Goal: Information Seeking & Learning: Learn about a topic

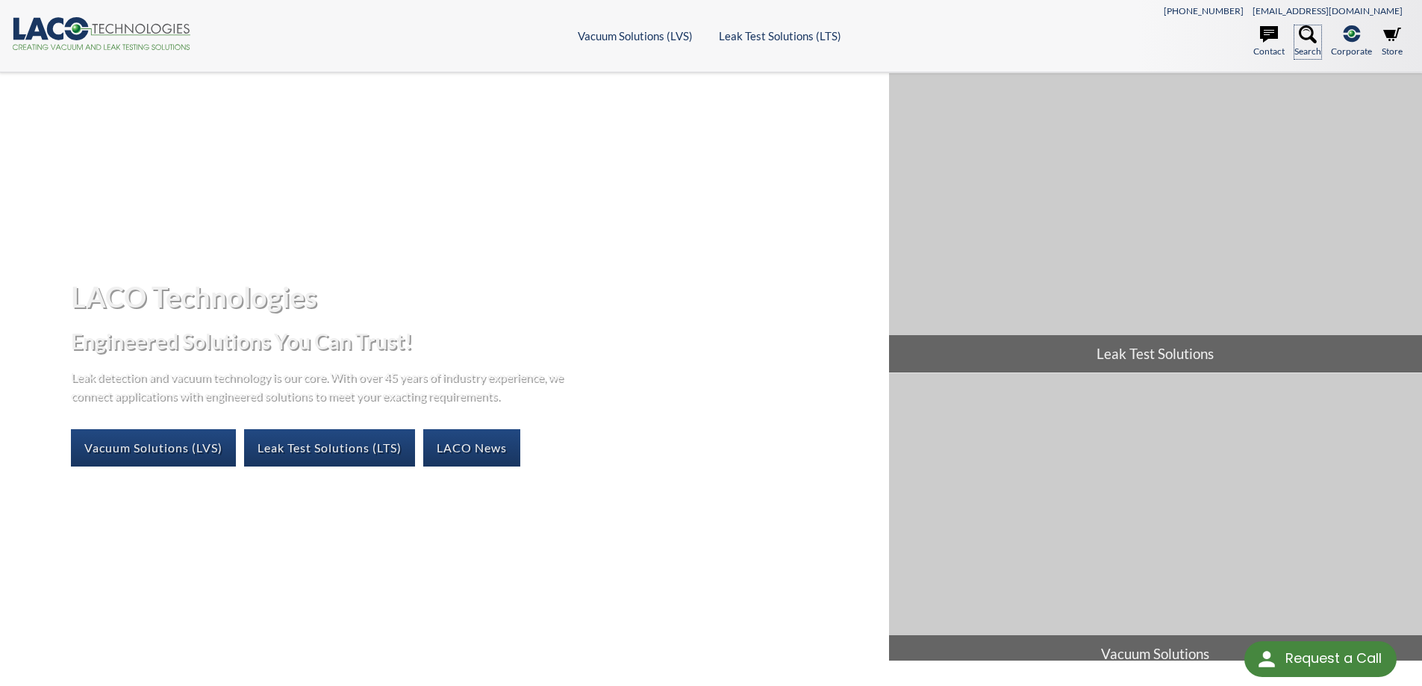
click at [1307, 42] on icon at bounding box center [1307, 34] width 18 height 18
click at [1305, 37] on icon at bounding box center [1307, 34] width 18 height 18
click at [1003, 34] on ul "Vacuum Solutions (LVS) Products Frontier TVAC Systems Vacuum Chambers Vacuum Ov…" at bounding box center [710, 35] width 699 height 13
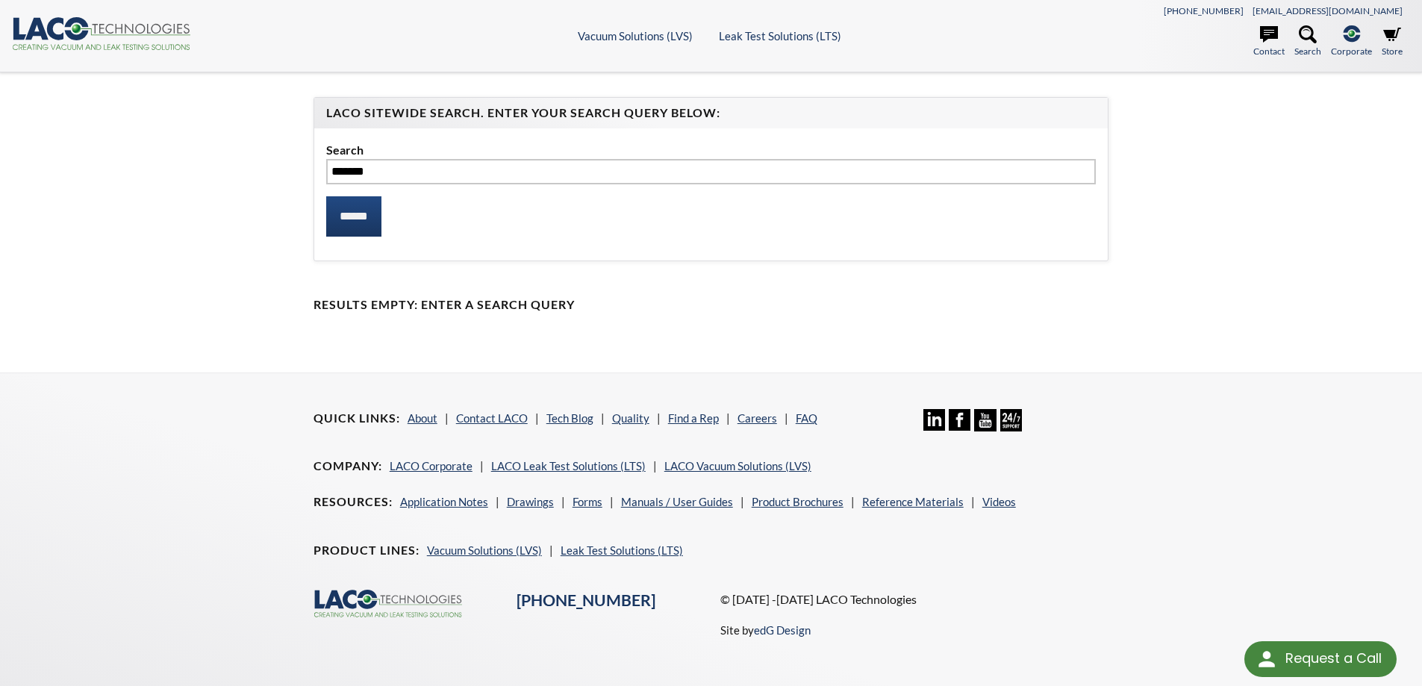
type input "*******"
click at [326, 196] on input "******" at bounding box center [353, 216] width 55 height 40
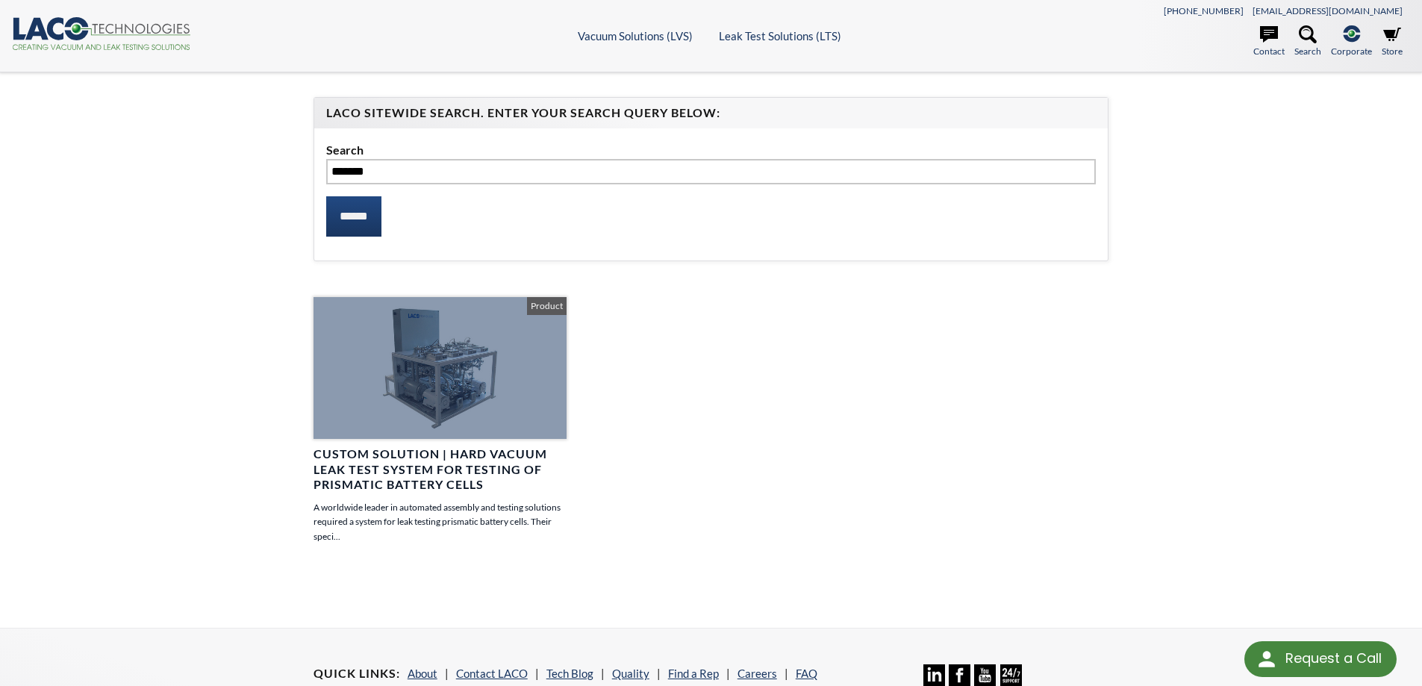
click at [437, 404] on div at bounding box center [439, 368] width 253 height 142
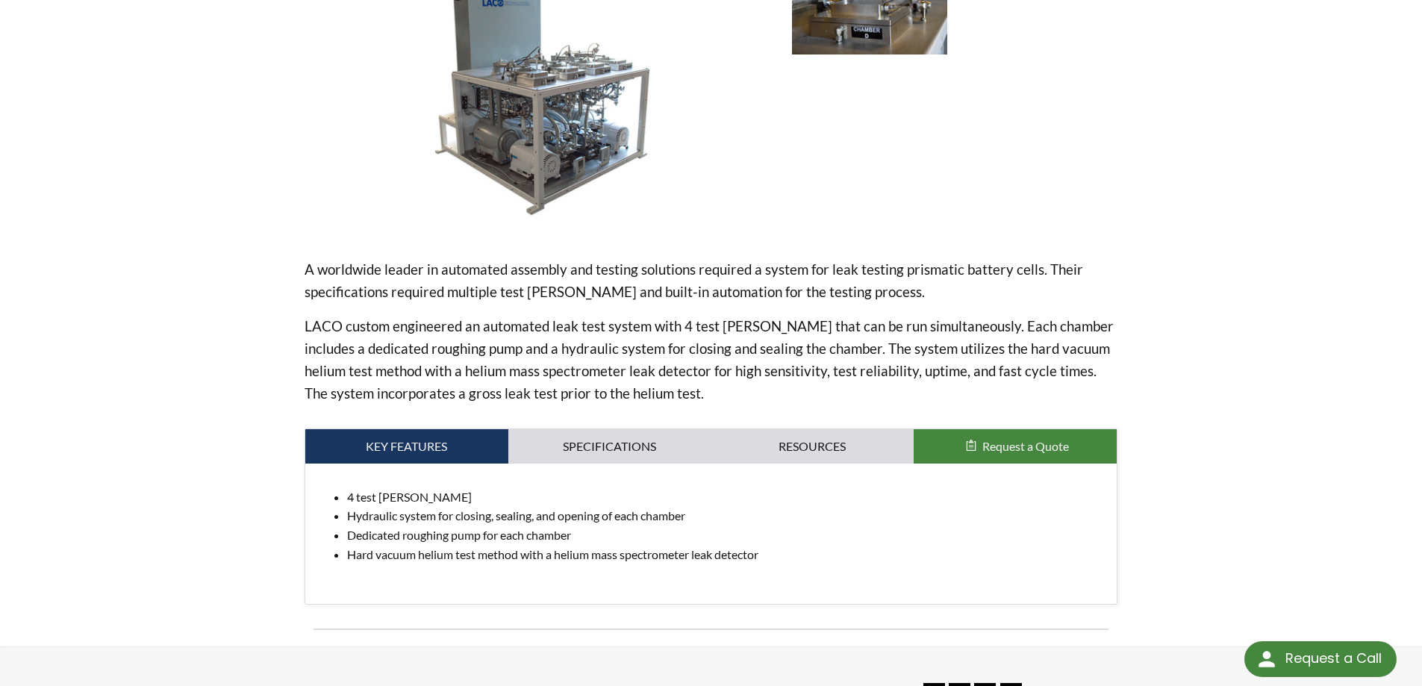
scroll to position [298, 0]
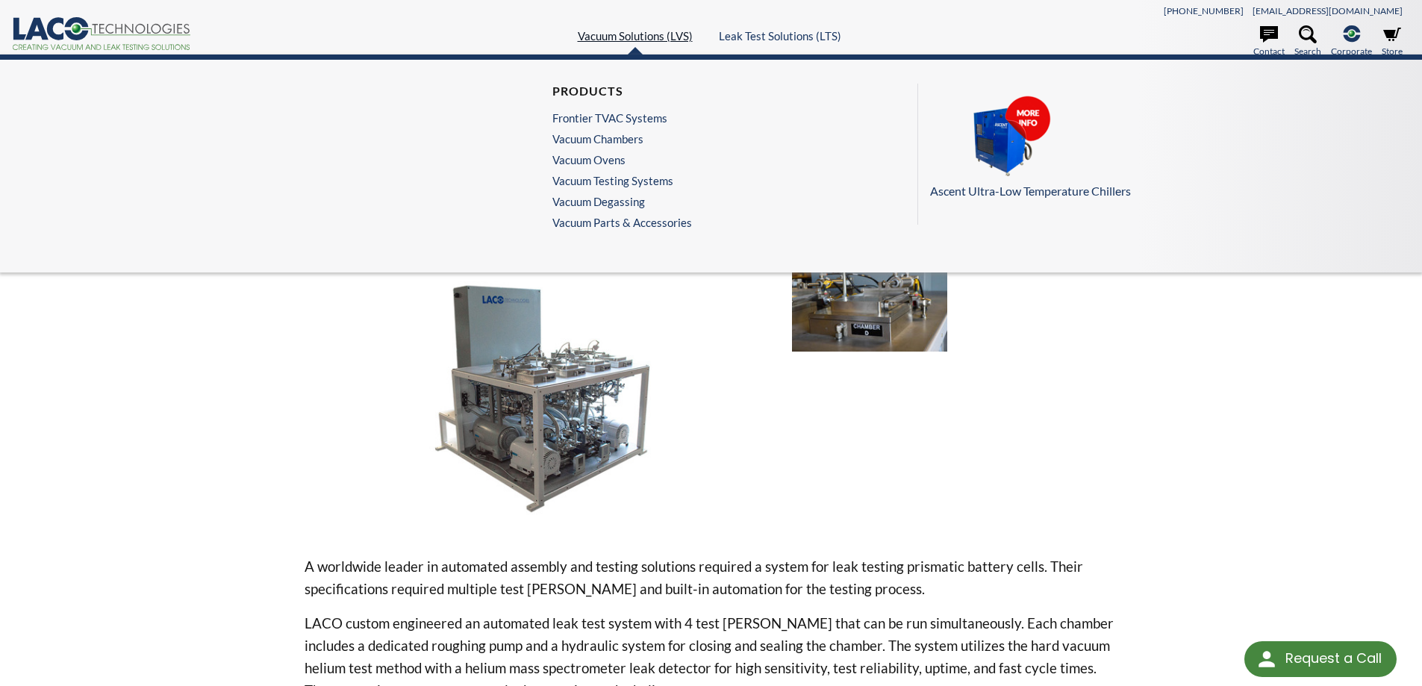
click at [678, 35] on link "Vacuum Solutions (LVS)" at bounding box center [635, 35] width 115 height 13
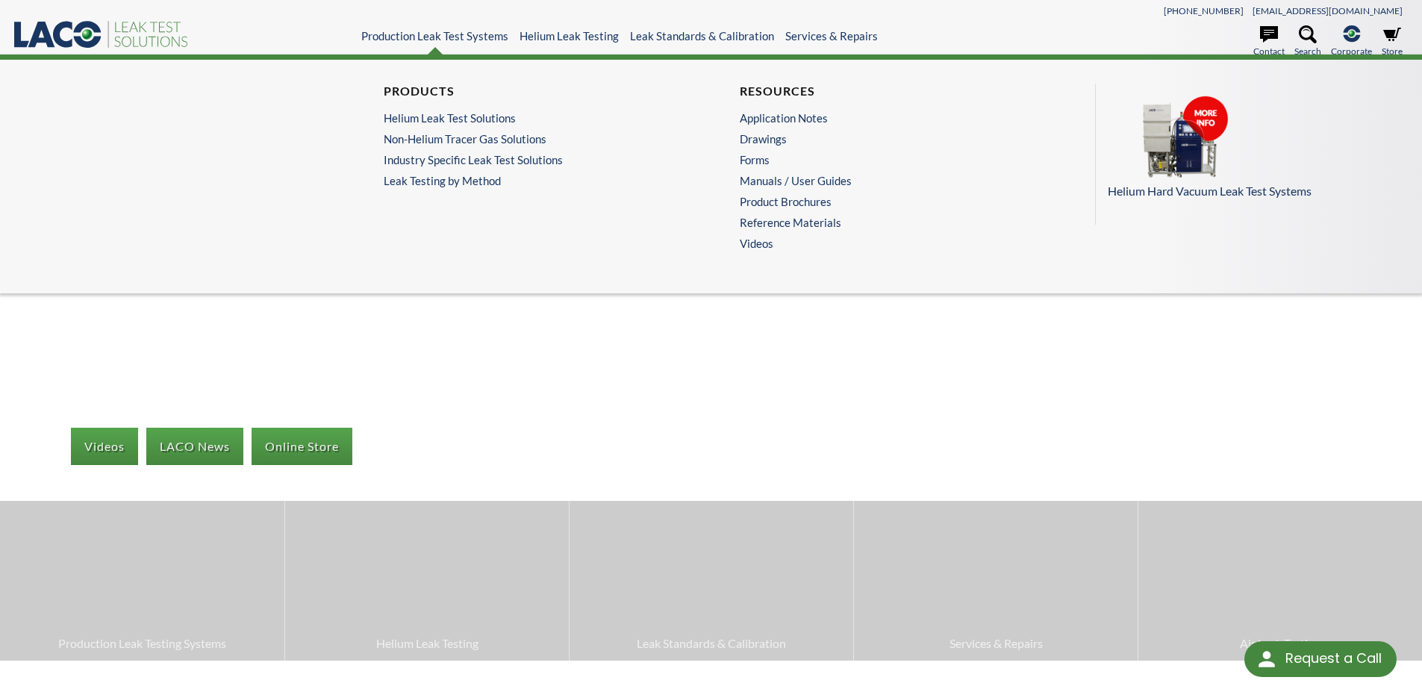
click at [463, 166] on ul "Products Helium Leak Test Solutions Non-Helium Tracer Gas Solutions Industry Sp…" at bounding box center [533, 136] width 298 height 104
click at [463, 163] on link "Industry Specific Leak Test Solutions" at bounding box center [529, 159] width 291 height 13
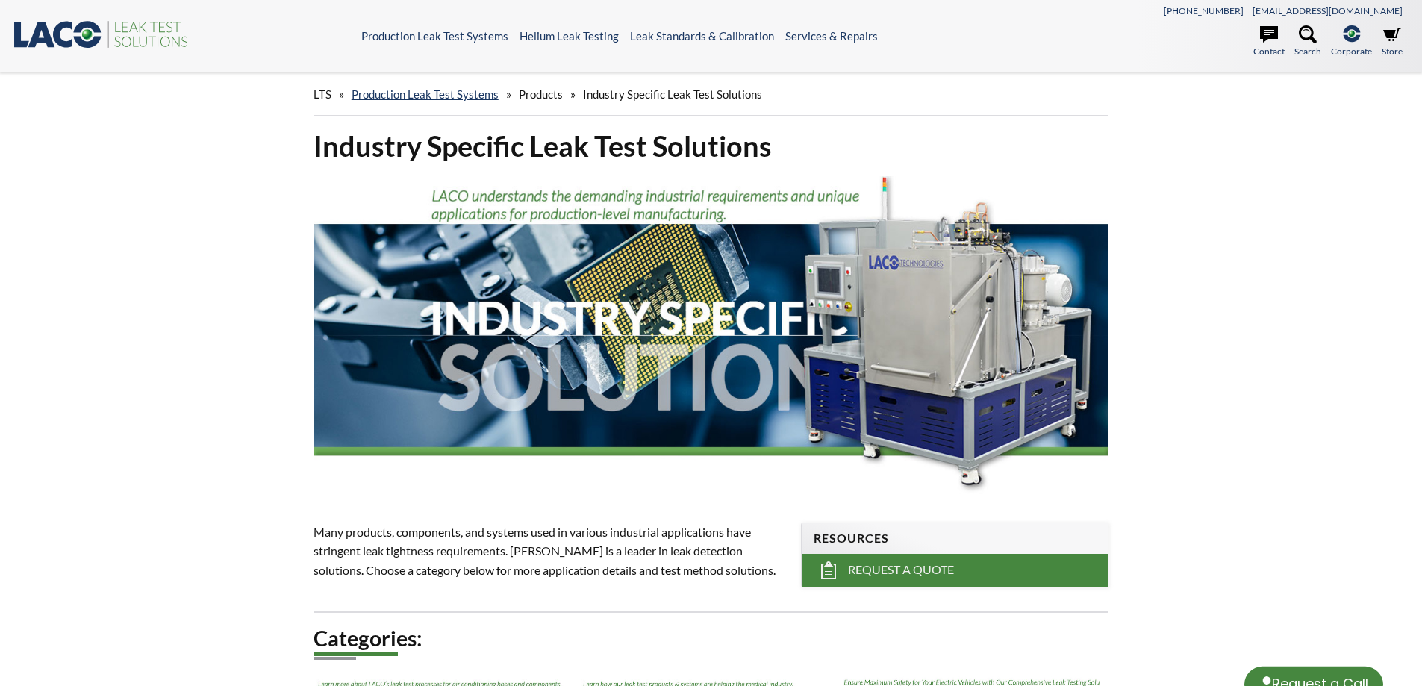
select select "Language Translate Widget"
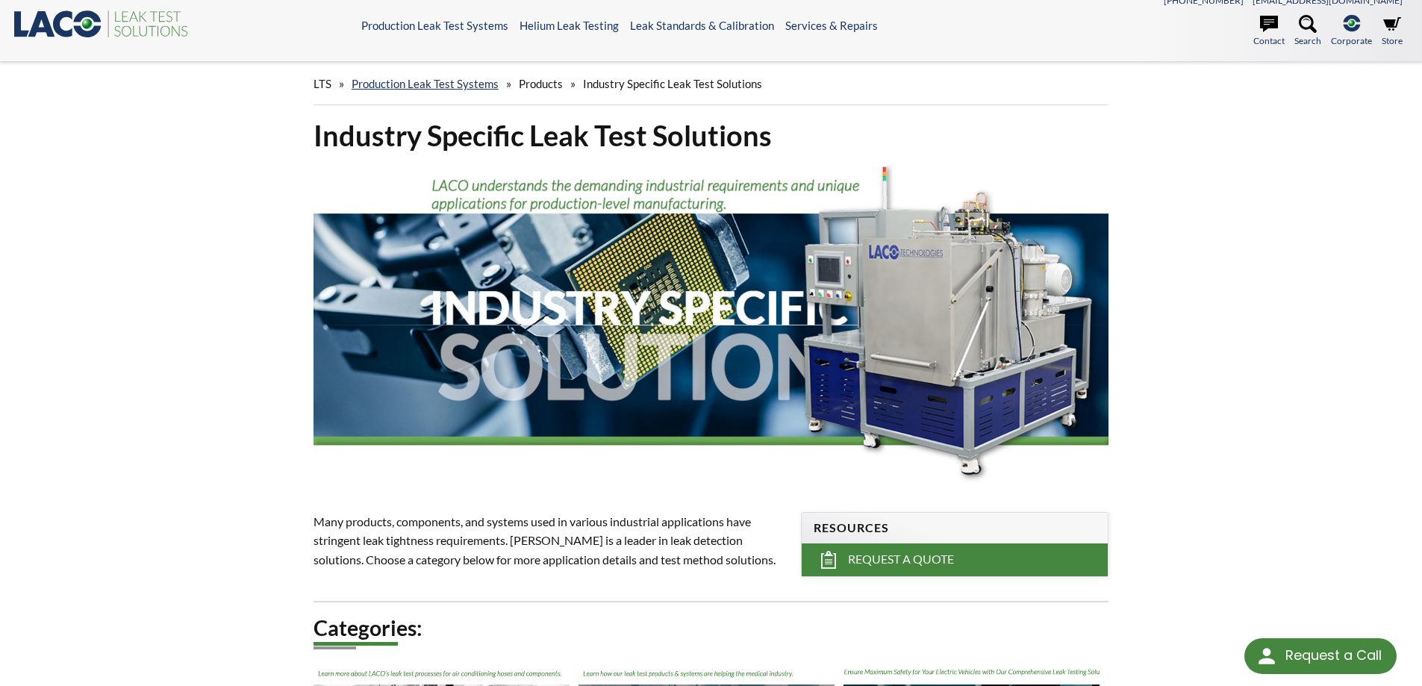
scroll to position [224, 0]
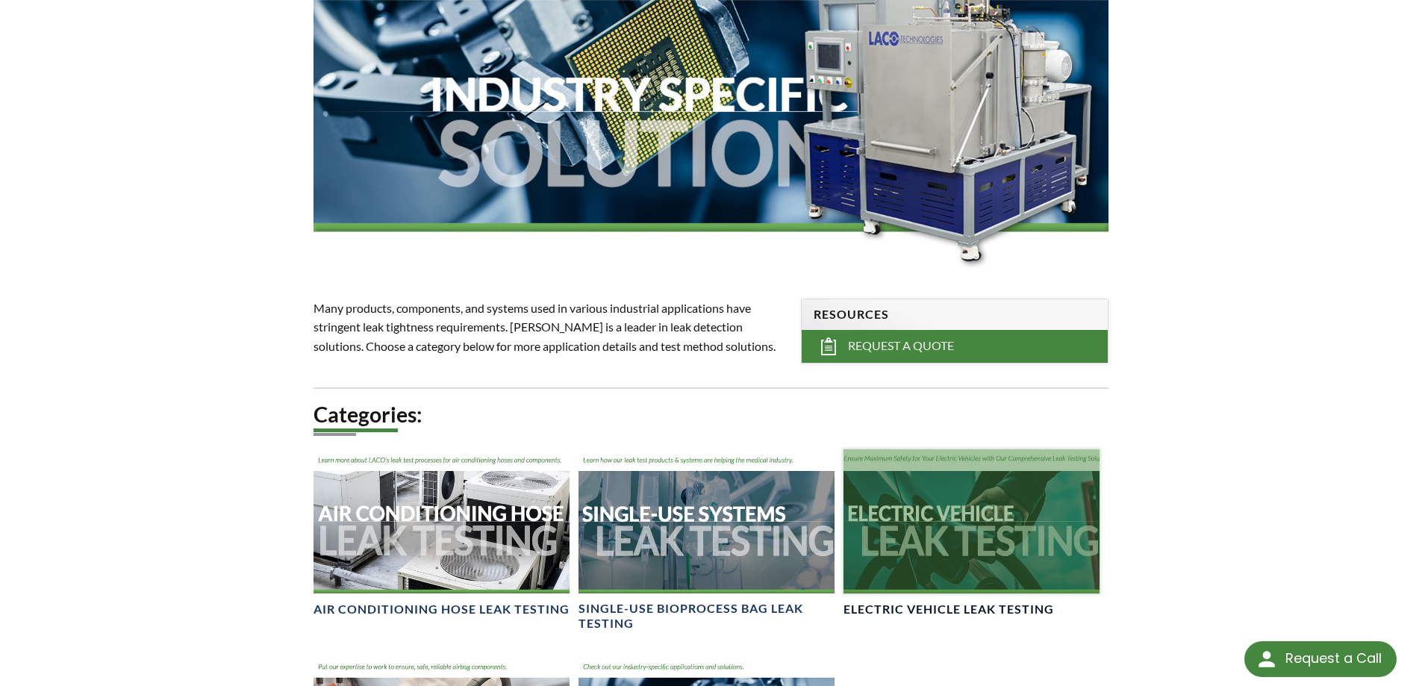
click at [945, 515] on div at bounding box center [971, 521] width 256 height 144
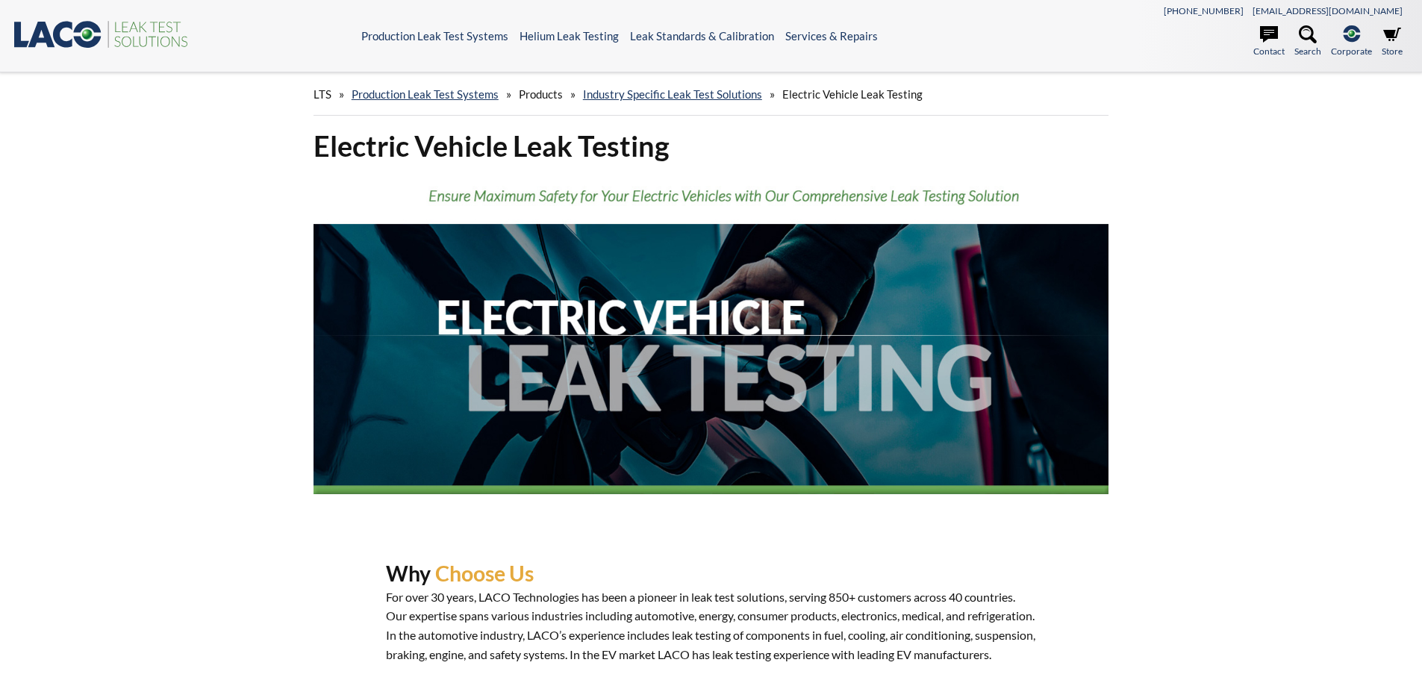
select select "Language Translate Widget"
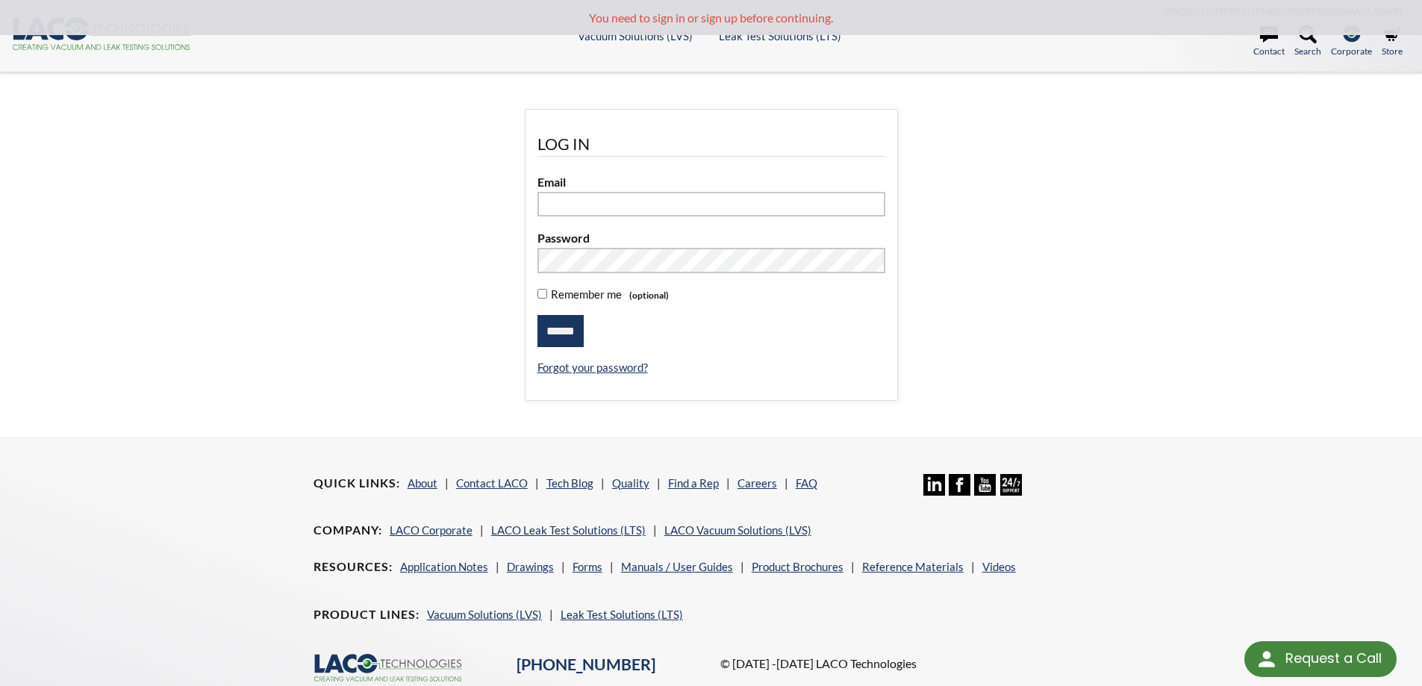
type input "**********"
click at [563, 328] on input "******" at bounding box center [560, 331] width 46 height 33
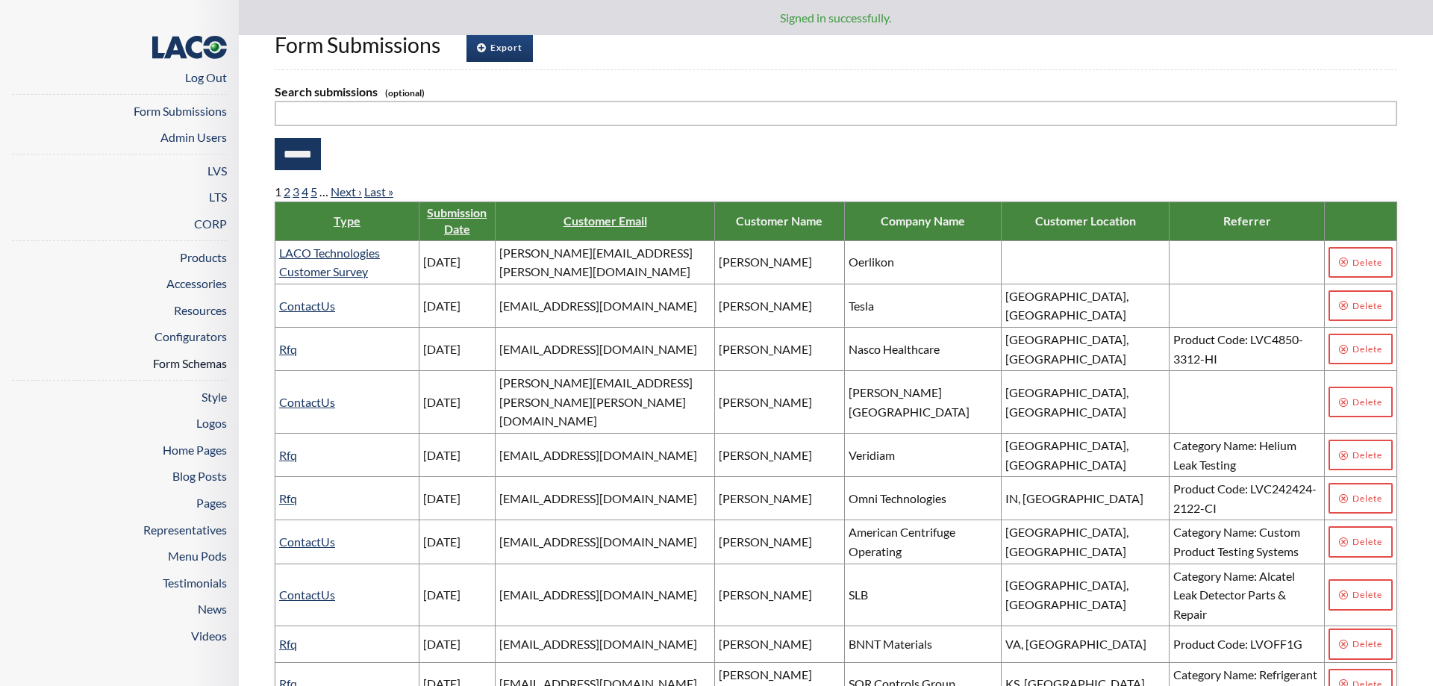
click at [210, 366] on link "Form Schemas" at bounding box center [190, 363] width 74 height 14
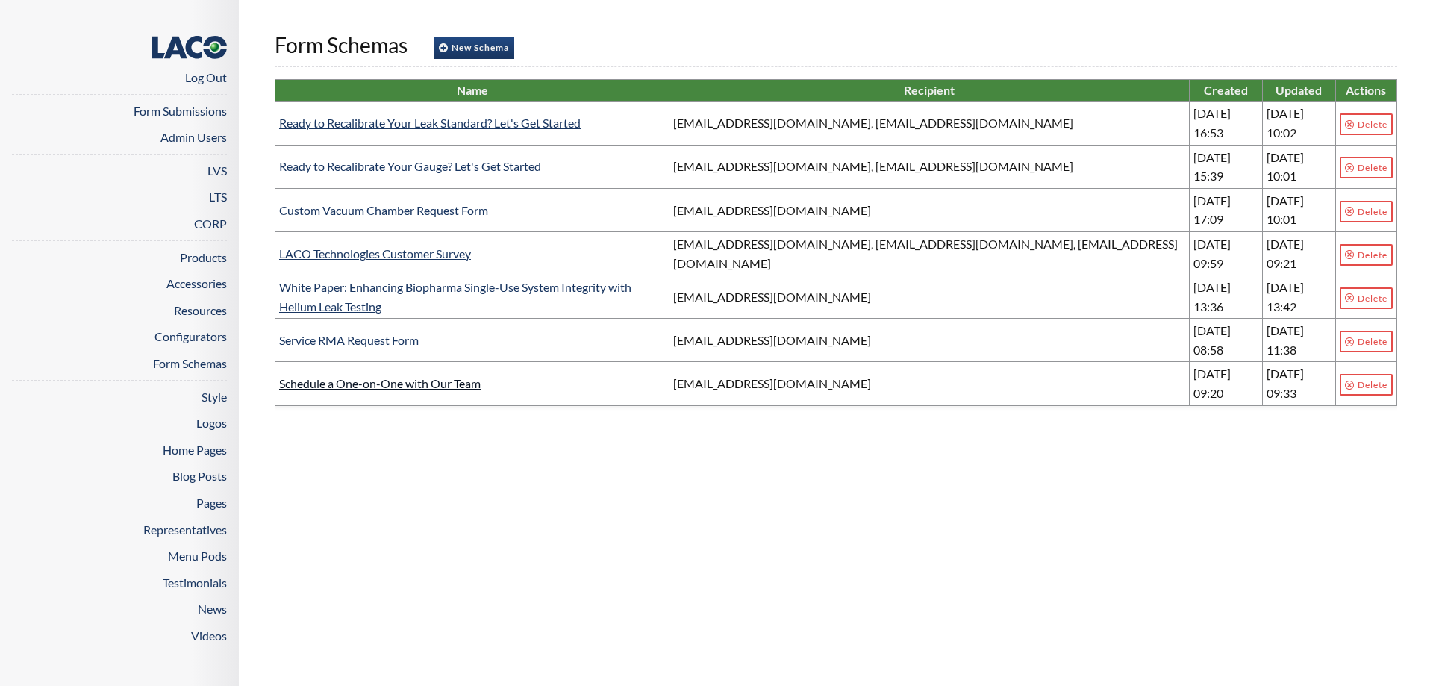
click at [346, 376] on link "Schedule a One-on-One with Our Team" at bounding box center [379, 383] width 201 height 14
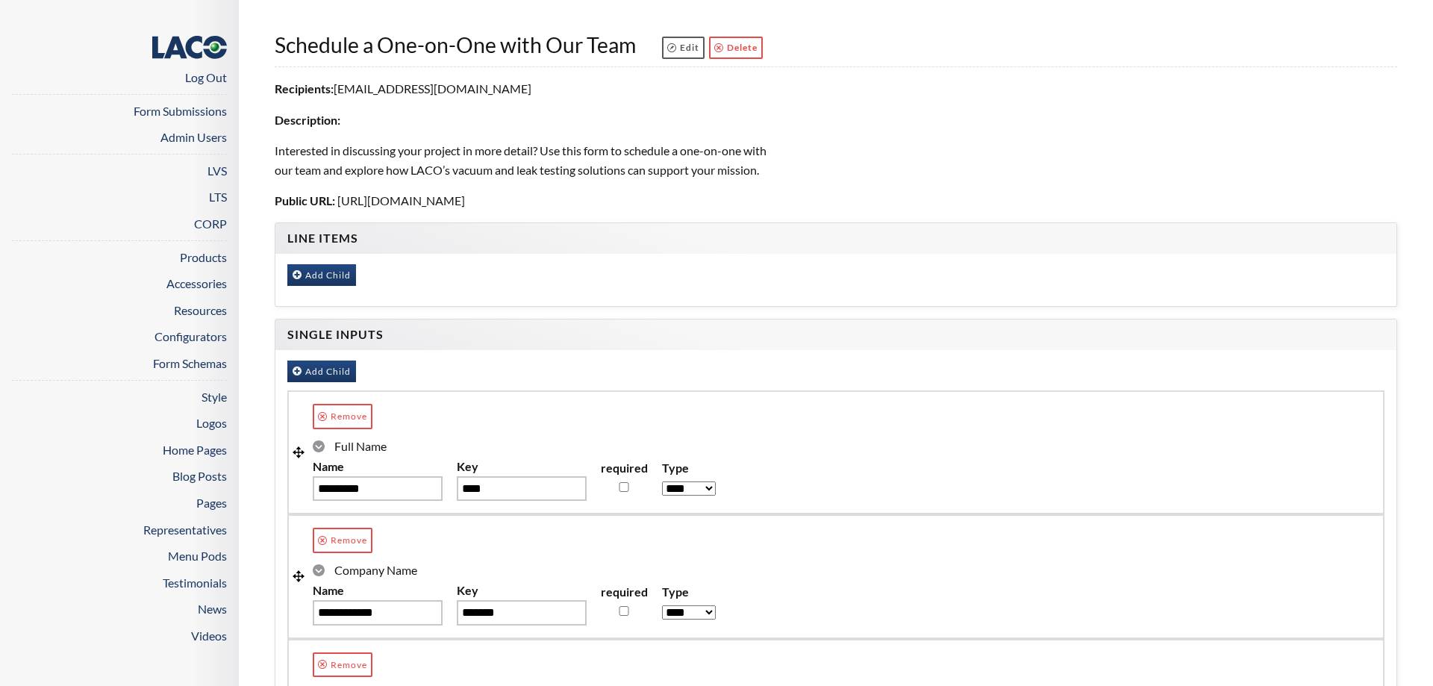
drag, startPoint x: 690, startPoint y: 201, endPoint x: 337, endPoint y: 206, distance: 353.0
click at [337, 206] on p "Public URL: [URL][DOMAIN_NAME]" at bounding box center [525, 200] width 500 height 19
copy span "[URL][DOMAIN_NAME]"
drag, startPoint x: 271, startPoint y: 49, endPoint x: 636, endPoint y: 50, distance: 364.9
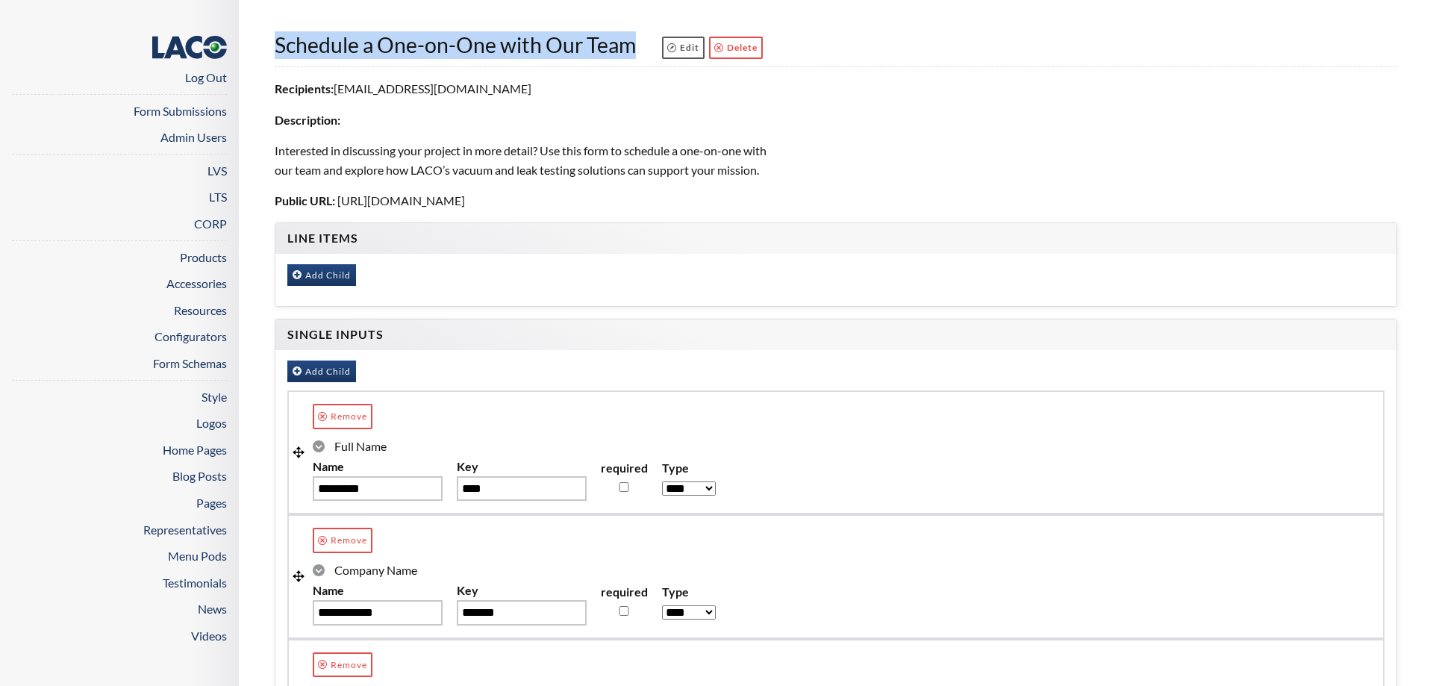
copy span "Schedule a One-on-One with Our Team"
drag, startPoint x: 657, startPoint y: 201, endPoint x: 340, endPoint y: 205, distance: 317.2
click at [340, 205] on p "Public URL: https://lacotech.com/forms/schedule-a-one-on-one-with-our-team" at bounding box center [525, 200] width 500 height 19
copy span "https://lacotech.com/forms/schedule-a-one-on-one-with-our-team"
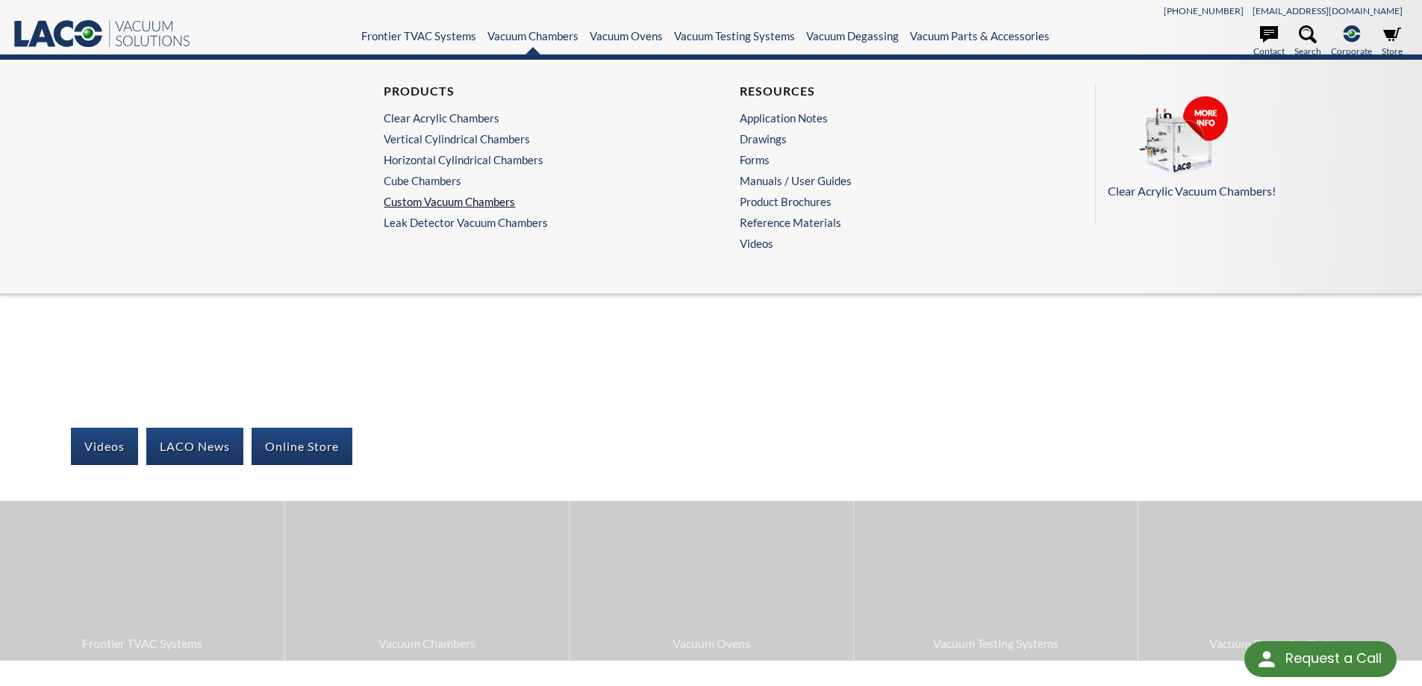
click at [435, 201] on link "Custom Vacuum Chambers" at bounding box center [529, 201] width 291 height 13
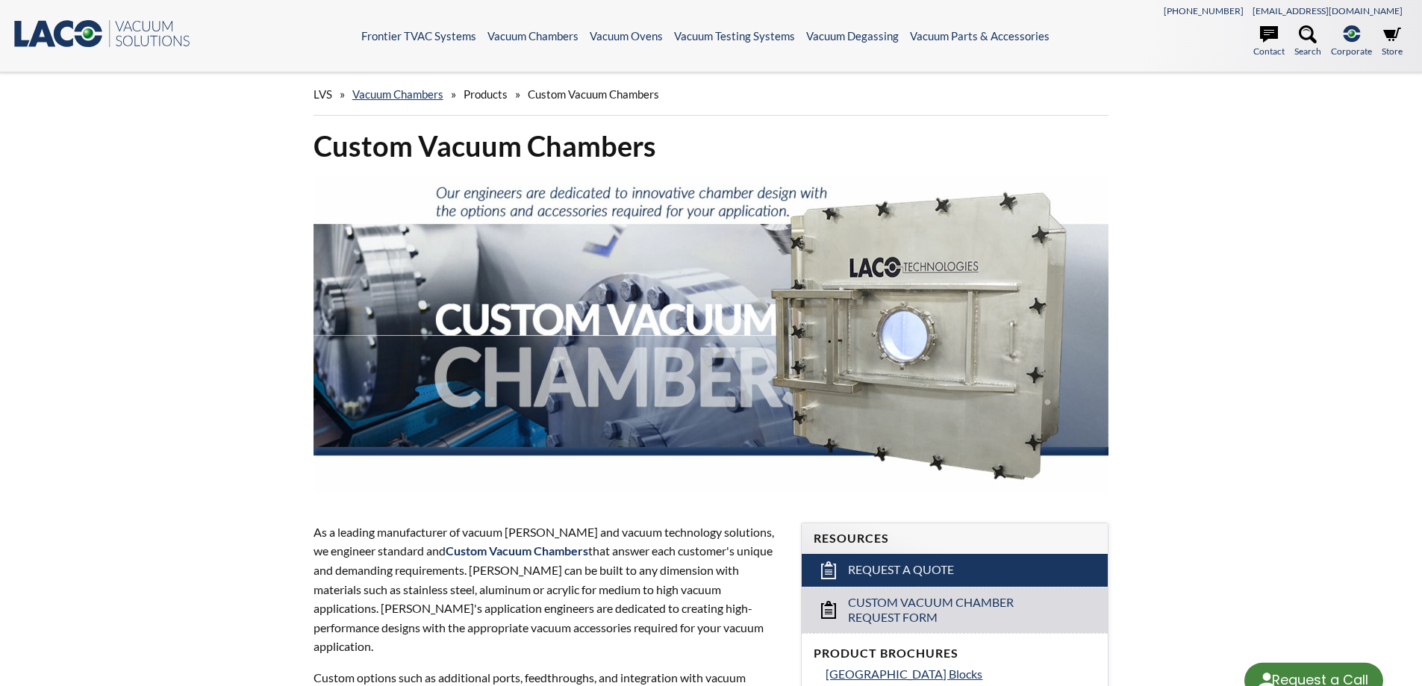
select select "Language Translate Widget"
click at [1303, 44] on link "Search" at bounding box center [1307, 41] width 27 height 33
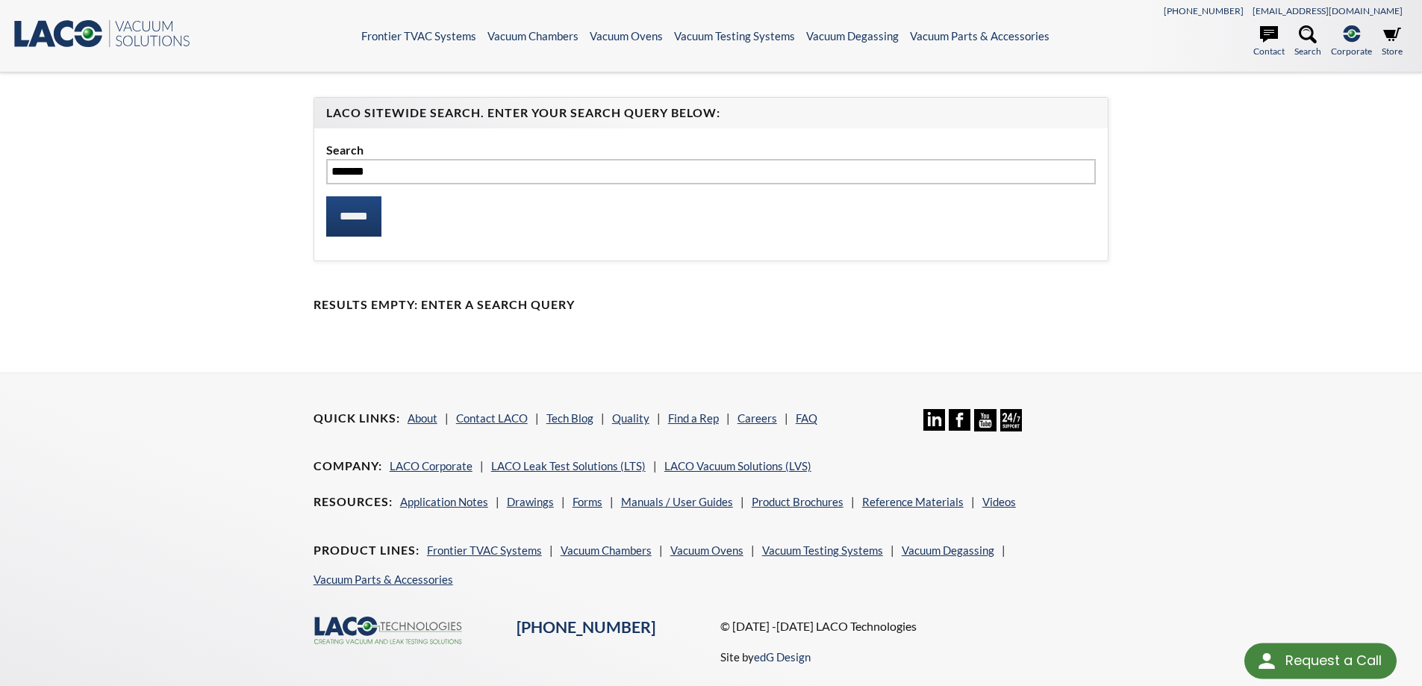
type input "*******"
click at [326, 196] on input "******" at bounding box center [353, 216] width 55 height 40
select select "Language Translate Widget"
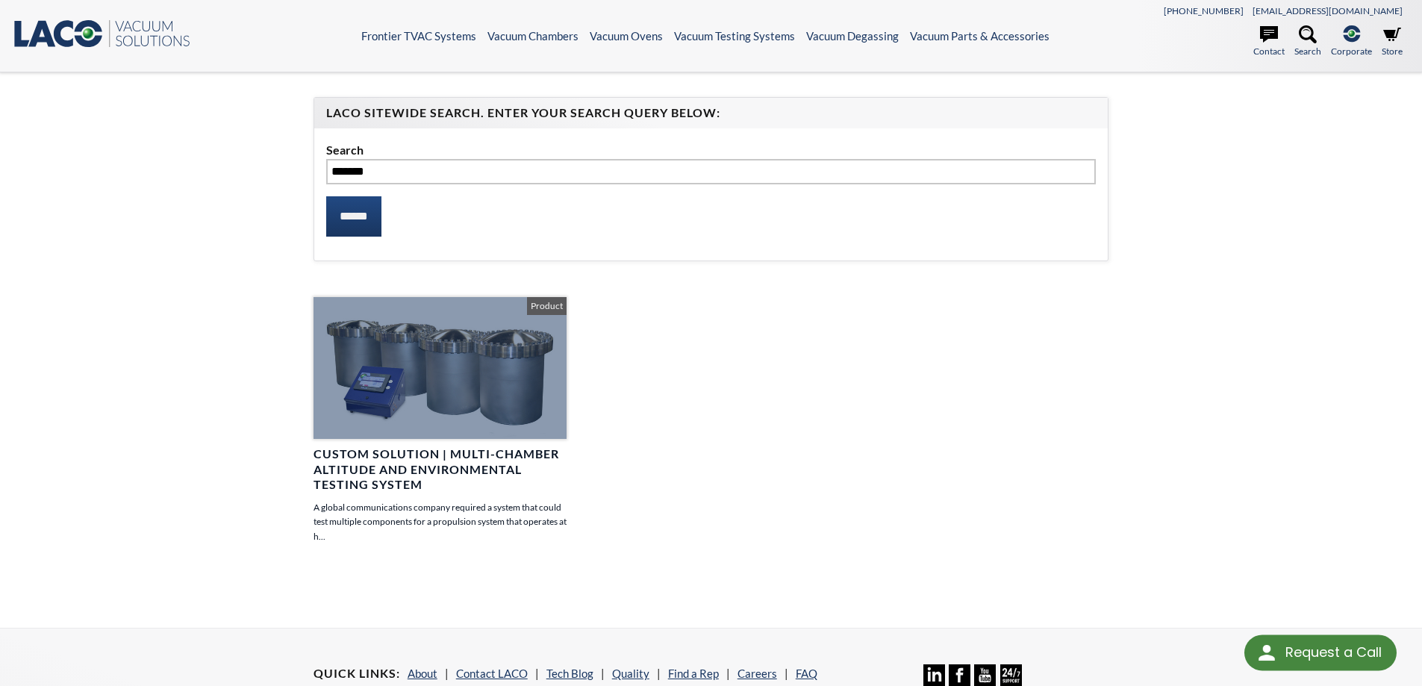
click at [458, 358] on div at bounding box center [439, 368] width 253 height 142
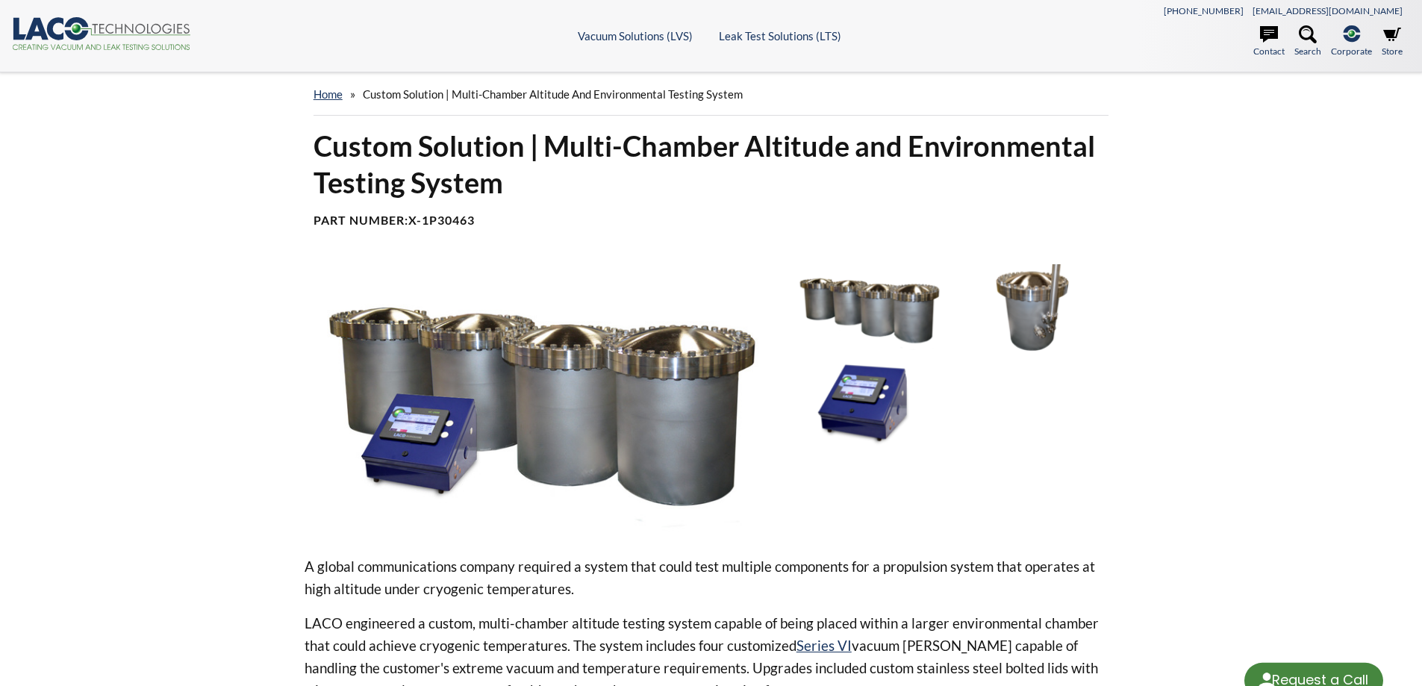
select select "Language Translate Widget"
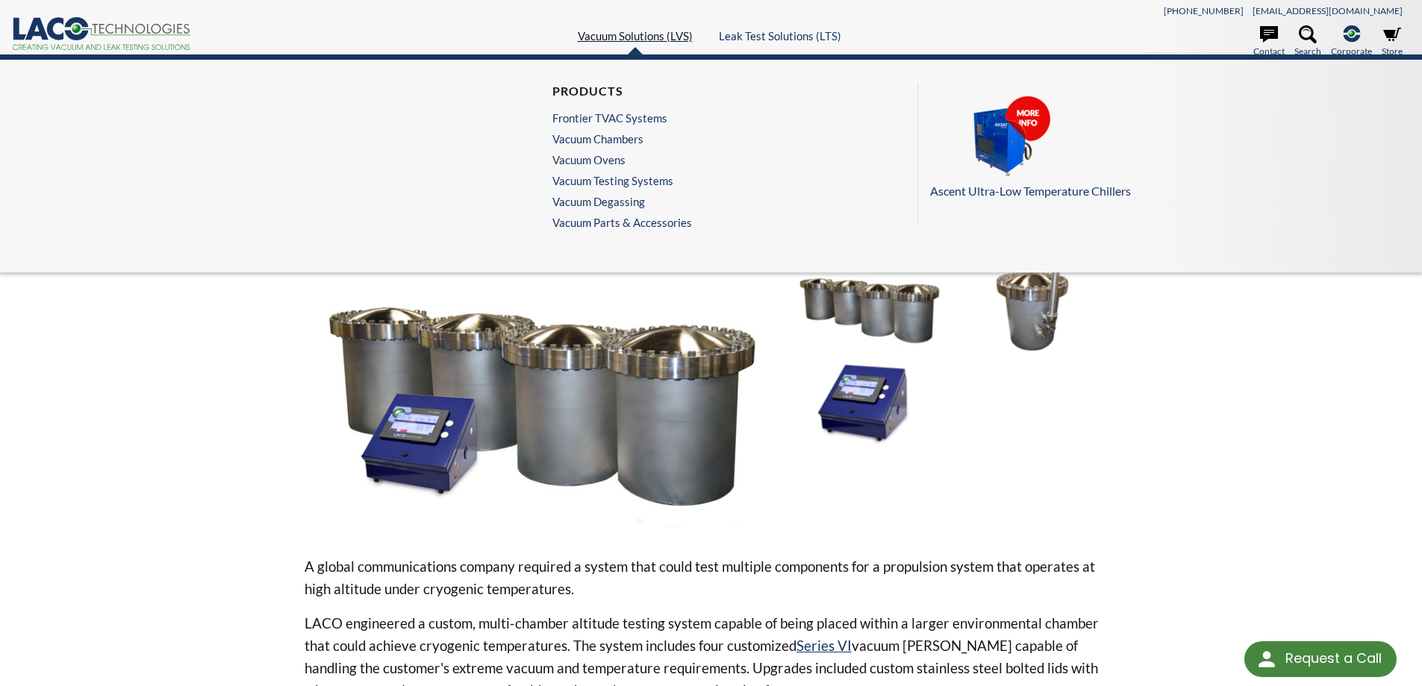
click at [616, 34] on link "Vacuum Solutions (LVS)" at bounding box center [635, 35] width 115 height 13
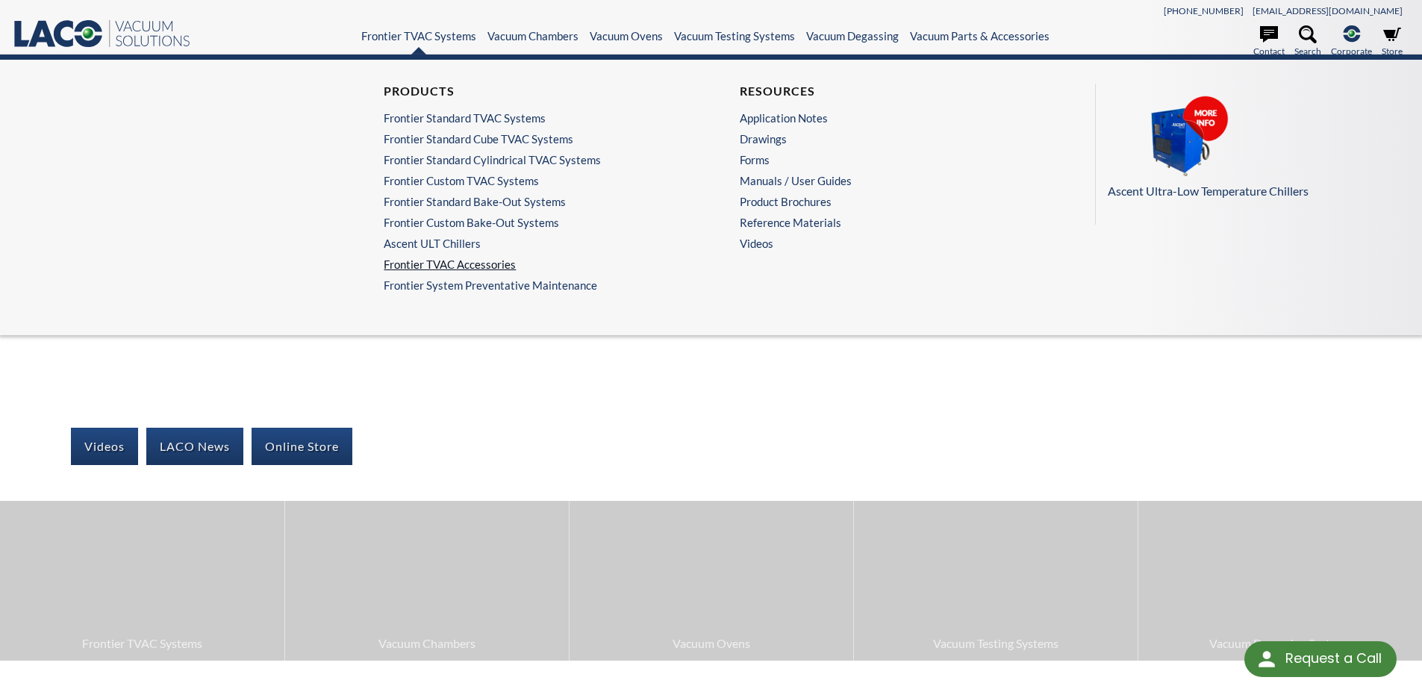
click at [445, 262] on link "Frontier TVAC Accessories" at bounding box center [529, 263] width 291 height 13
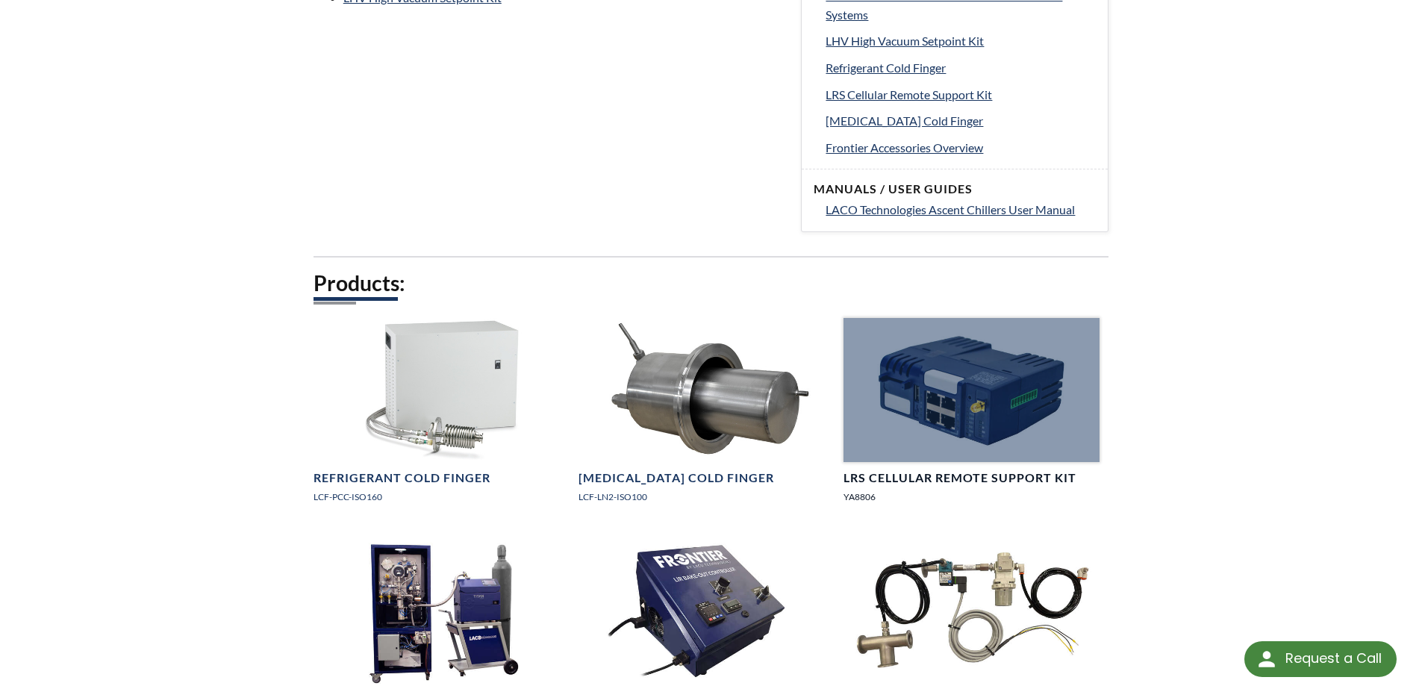
scroll to position [821, 0]
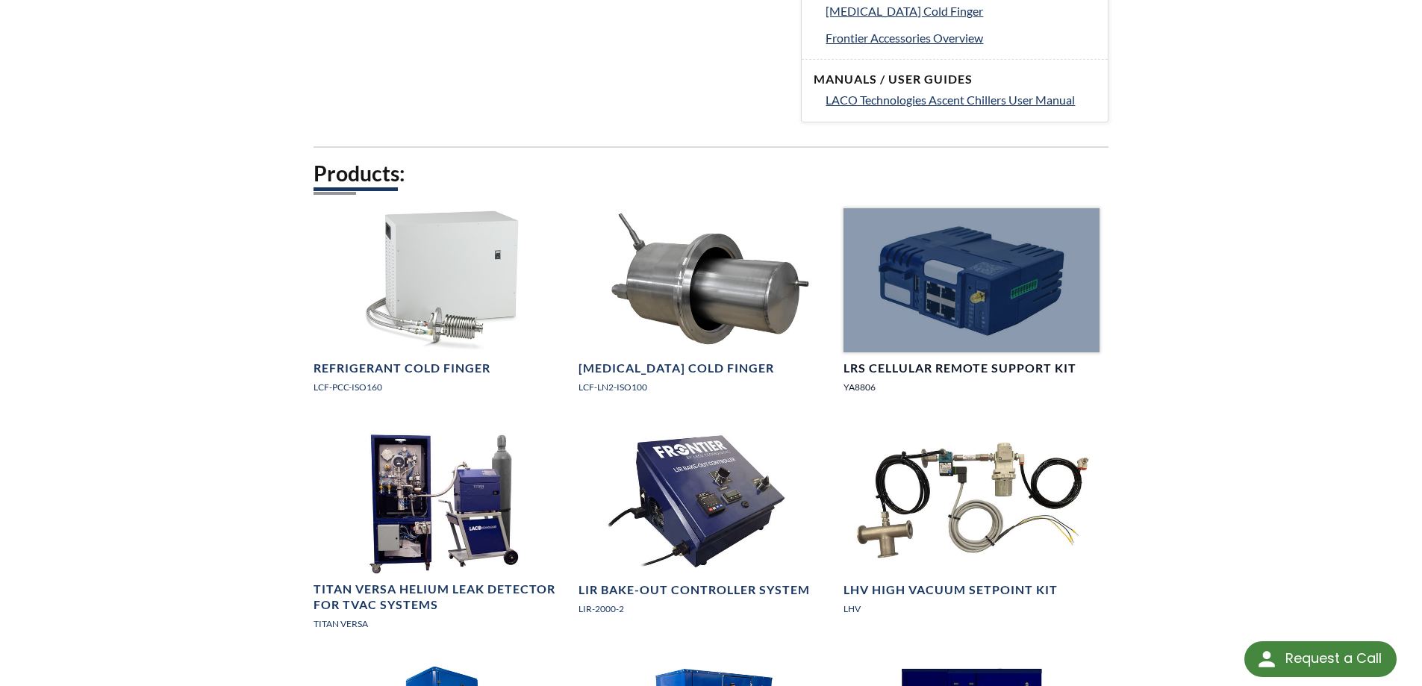
click at [889, 293] on div at bounding box center [971, 280] width 256 height 144
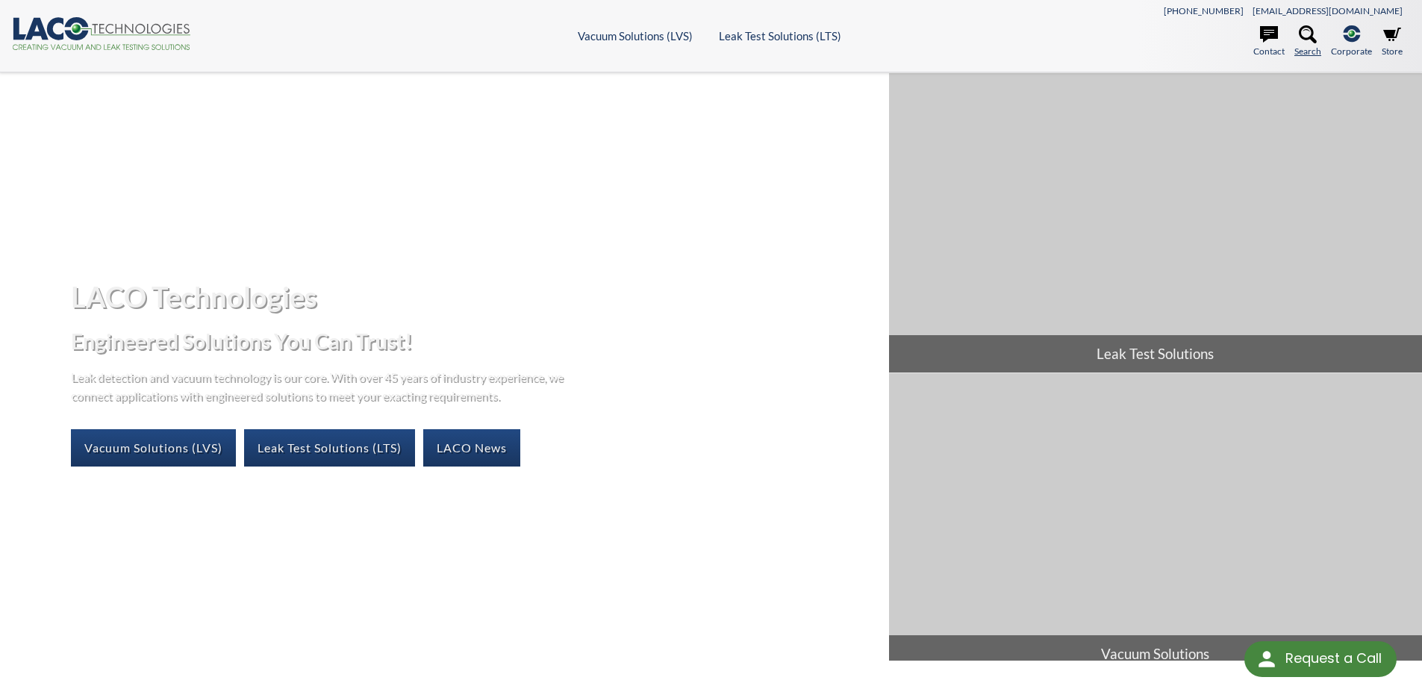
click at [1313, 50] on link "Search" at bounding box center [1307, 41] width 27 height 33
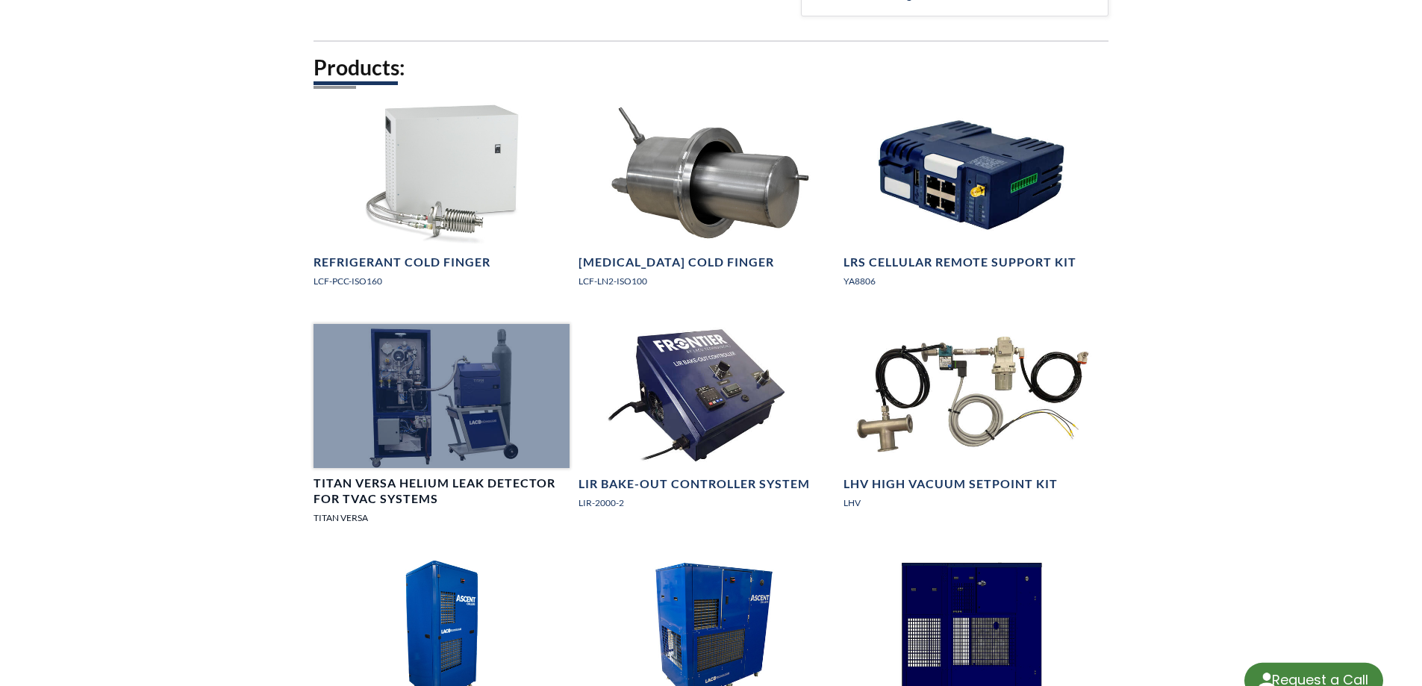
select select "Language Translate Widget"
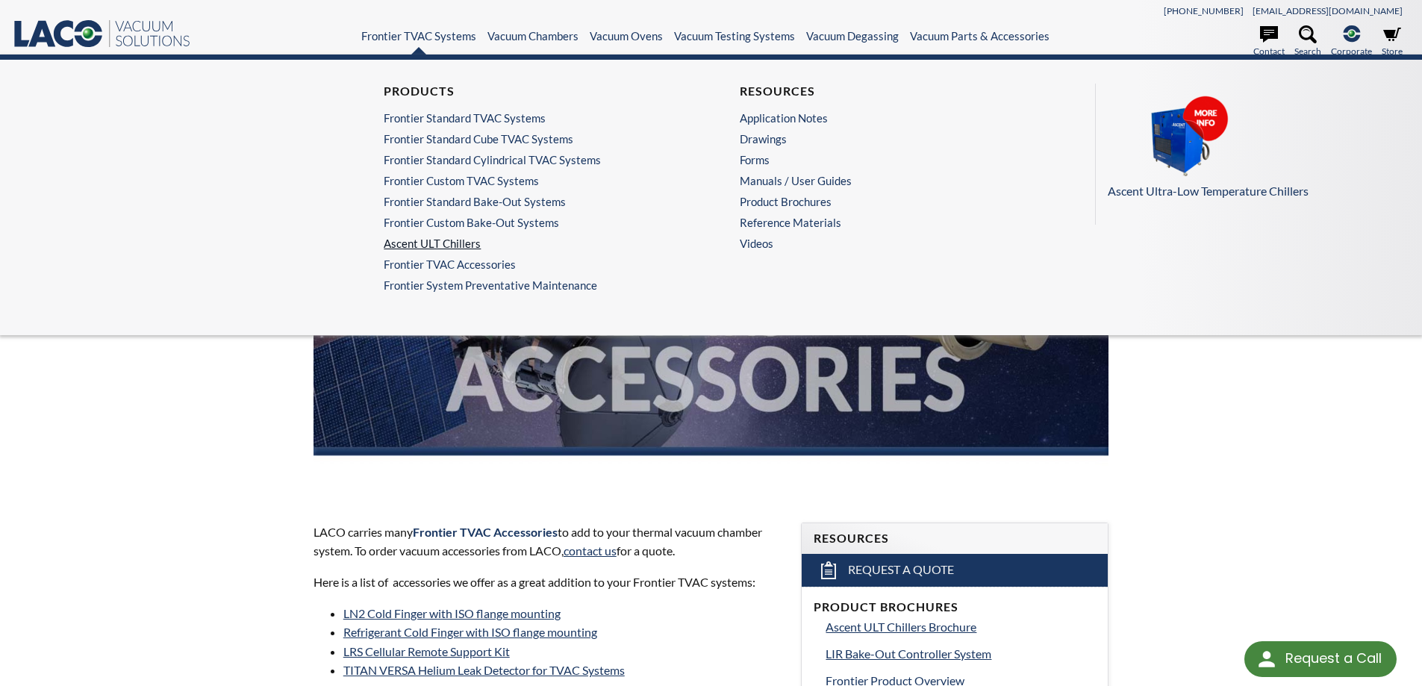
click at [425, 237] on link "Ascent ULT Chillers" at bounding box center [529, 243] width 291 height 13
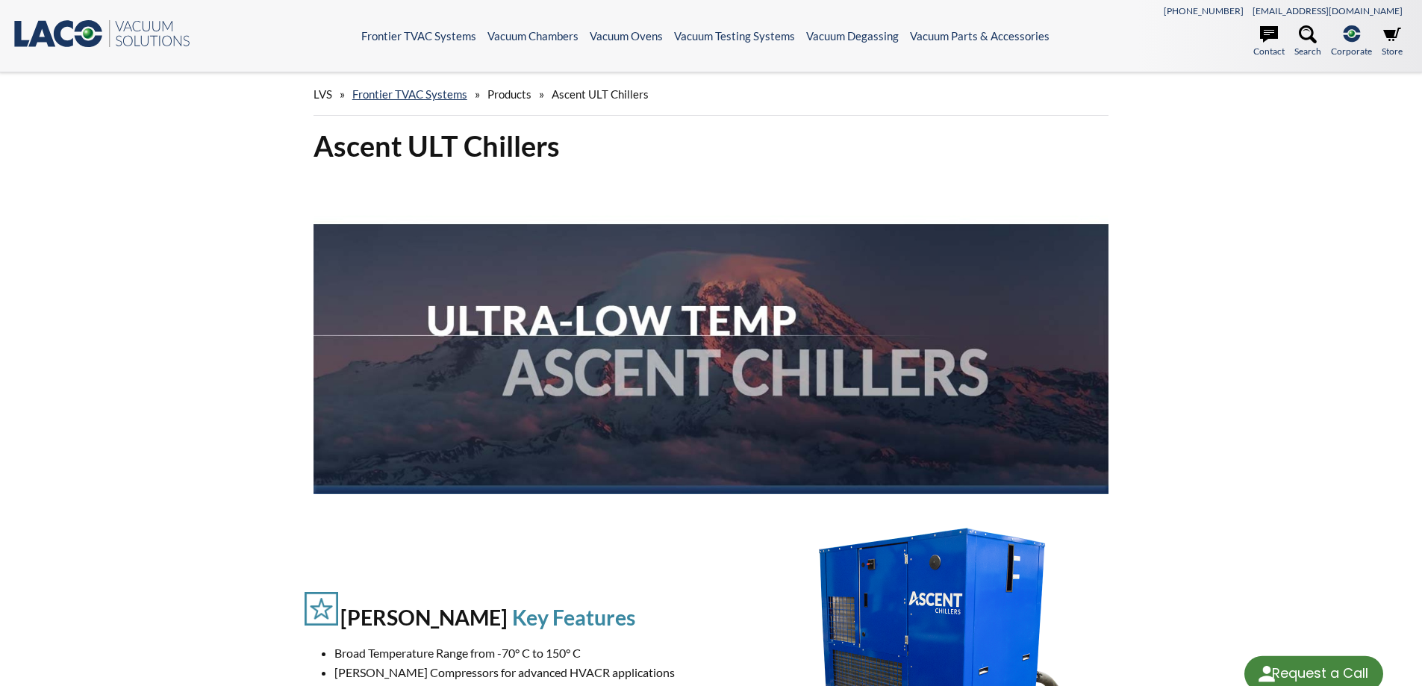
select select "Language Translate Widget"
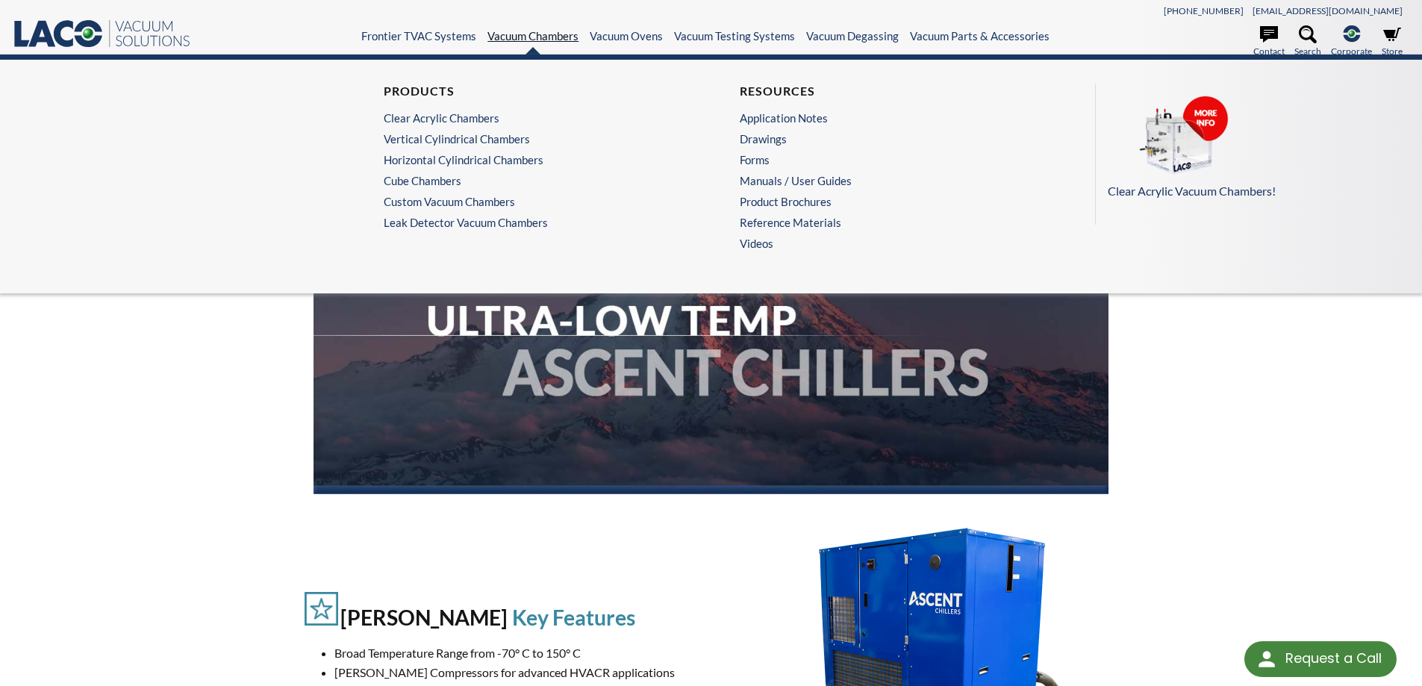
click at [546, 42] on link "Vacuum Chambers" at bounding box center [532, 35] width 91 height 13
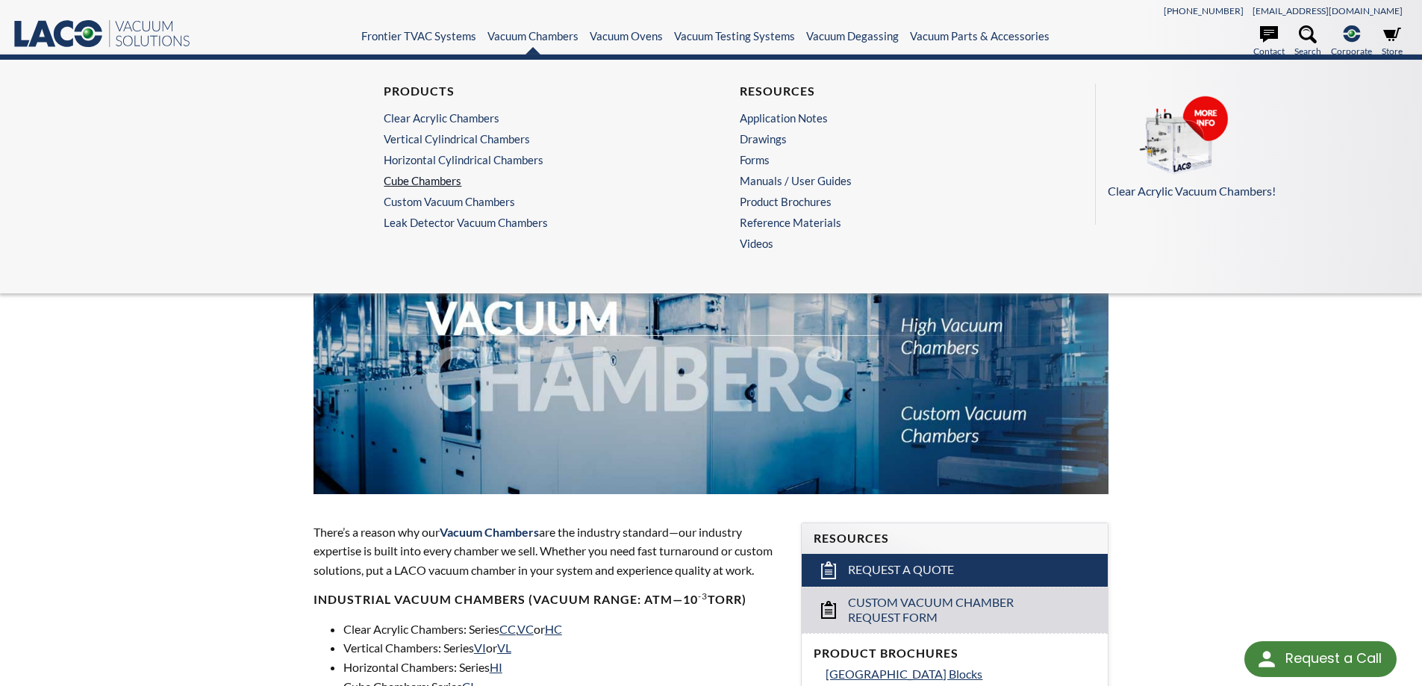
click at [440, 178] on link "Cube Chambers" at bounding box center [529, 180] width 291 height 13
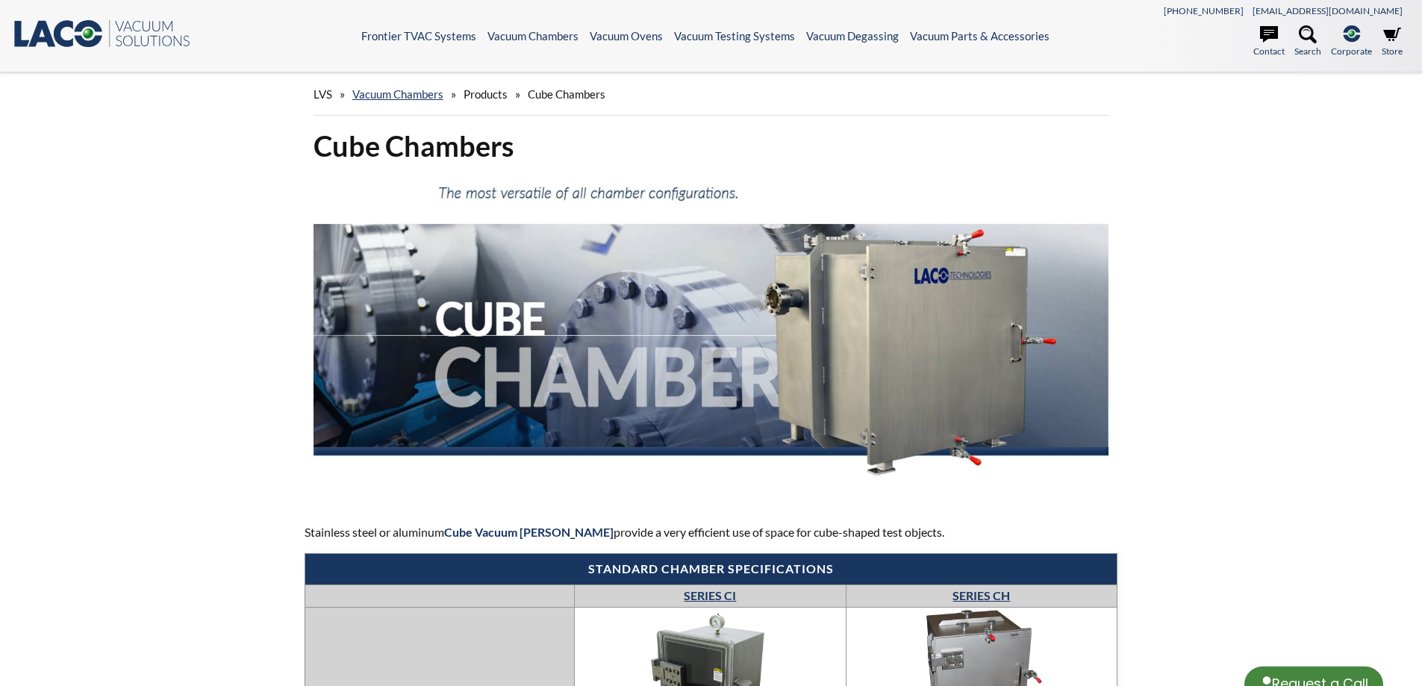
drag, startPoint x: 0, startPoint y: 0, endPoint x: 437, endPoint y: 194, distance: 477.7
click at [437, 204] on img at bounding box center [710, 335] width 795 height 318
select select "Language Translate Widget"
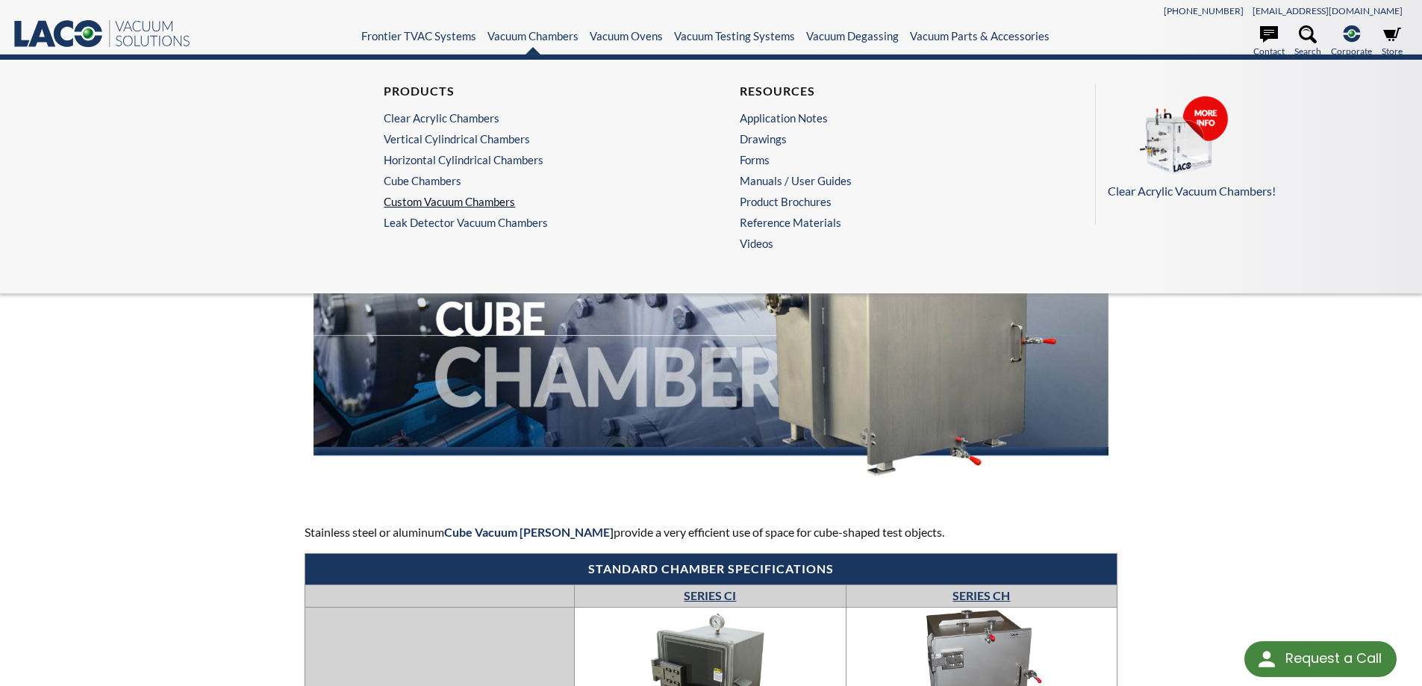
click at [450, 196] on link "Custom Vacuum Chambers" at bounding box center [529, 201] width 291 height 13
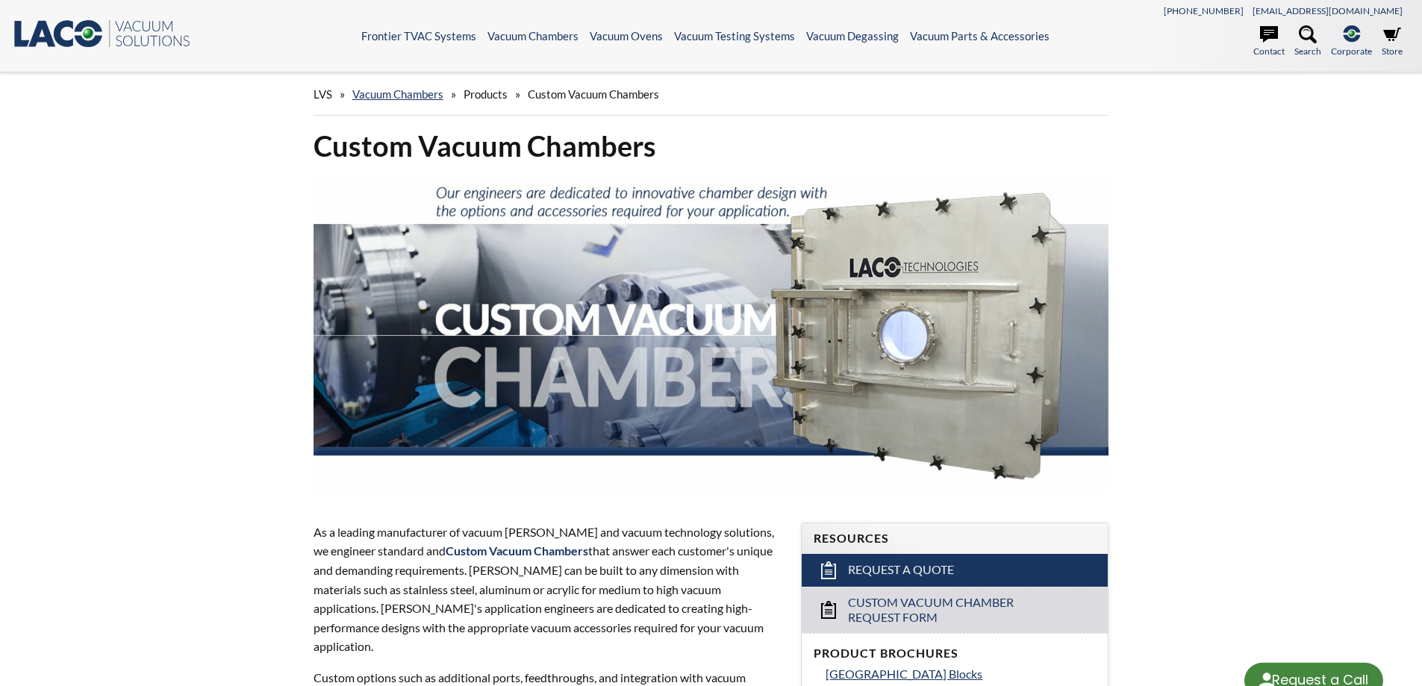
select select "Language Translate Widget"
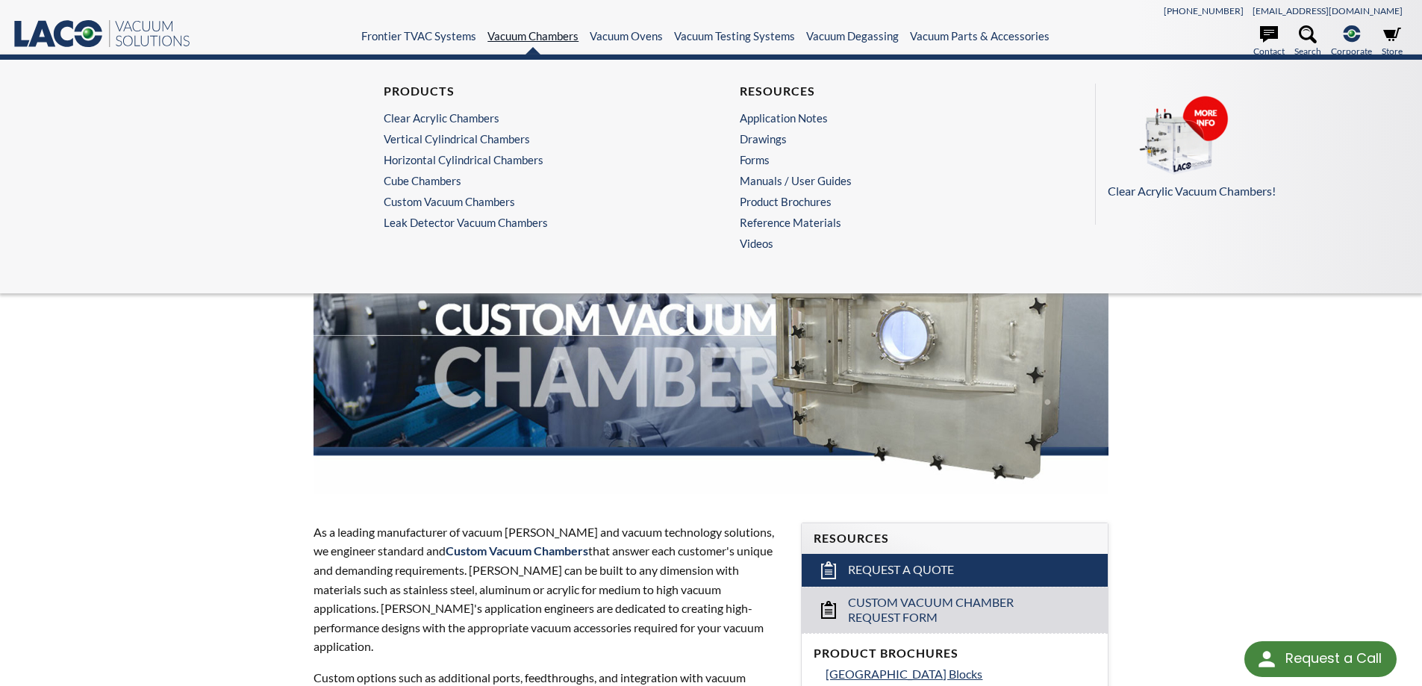
click at [507, 33] on link "Vacuum Chambers" at bounding box center [532, 35] width 91 height 13
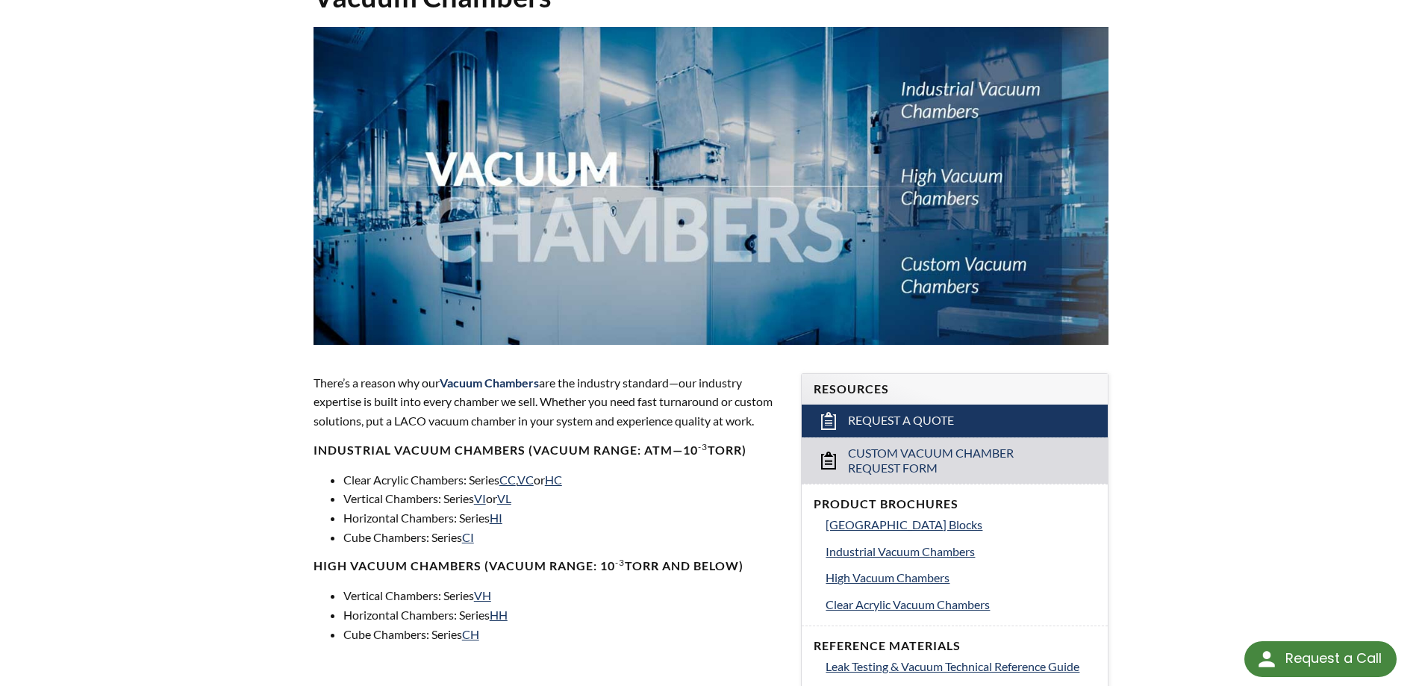
scroll to position [224, 0]
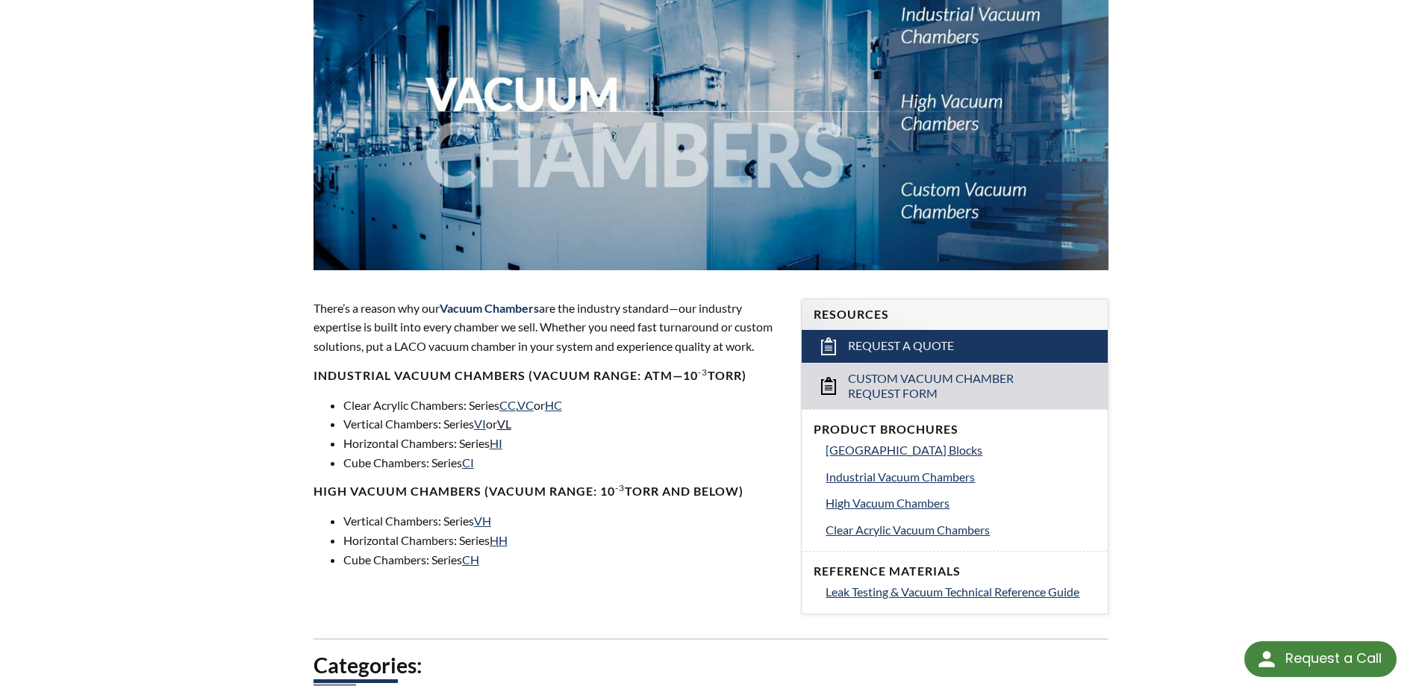
click at [511, 426] on link "VL" at bounding box center [504, 423] width 14 height 14
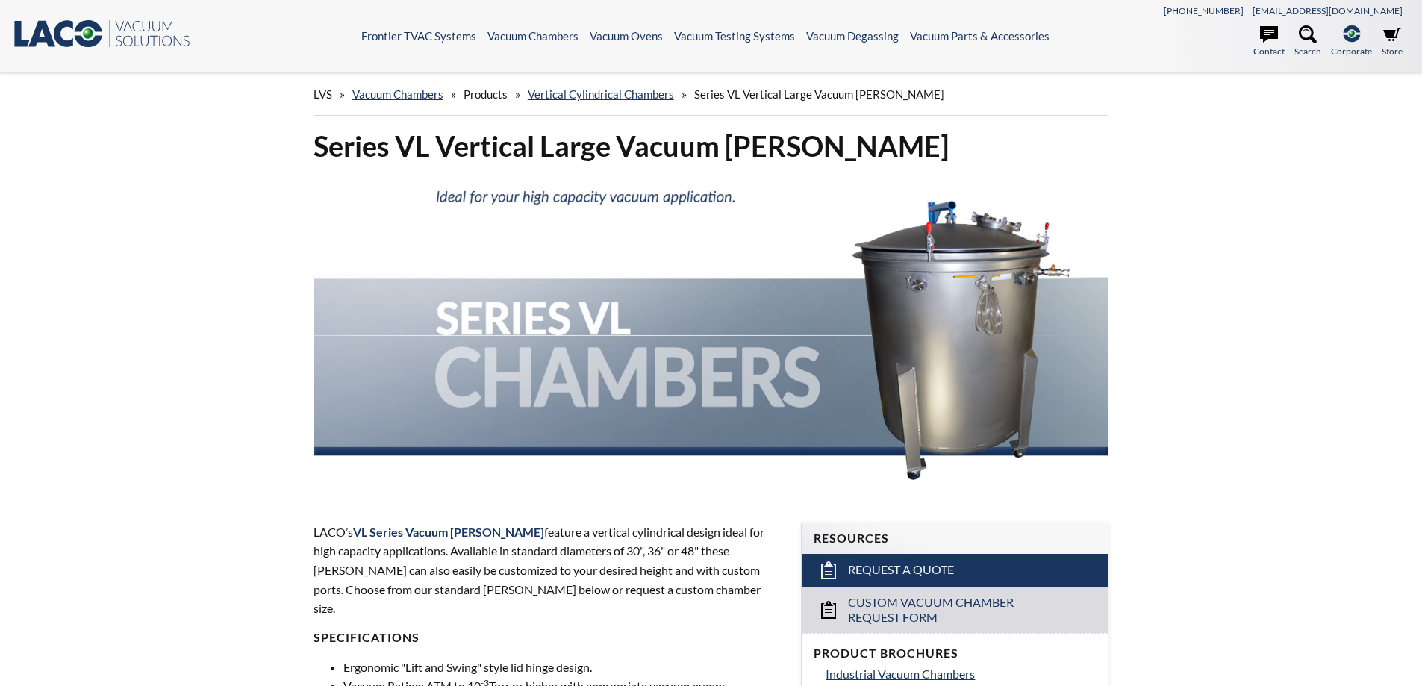
select select "Language Translate Widget"
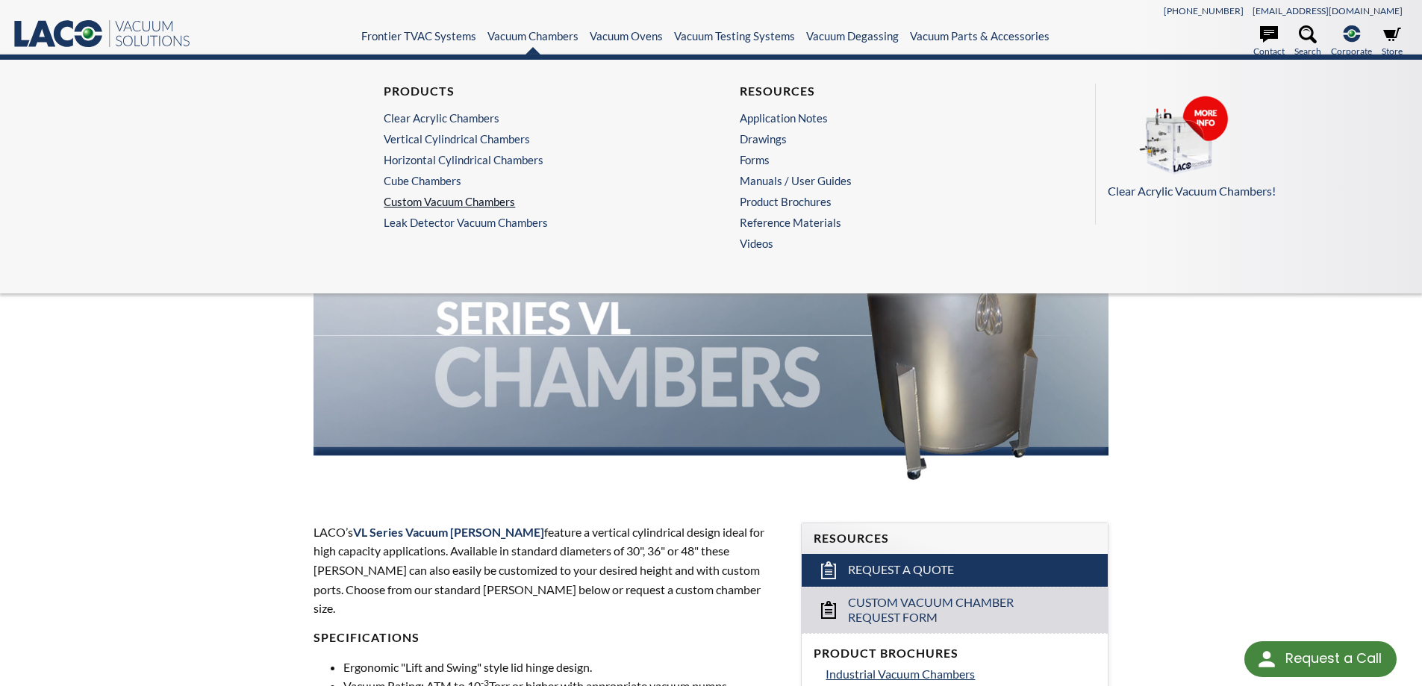
click at [429, 206] on link "Custom Vacuum Chambers" at bounding box center [529, 201] width 291 height 13
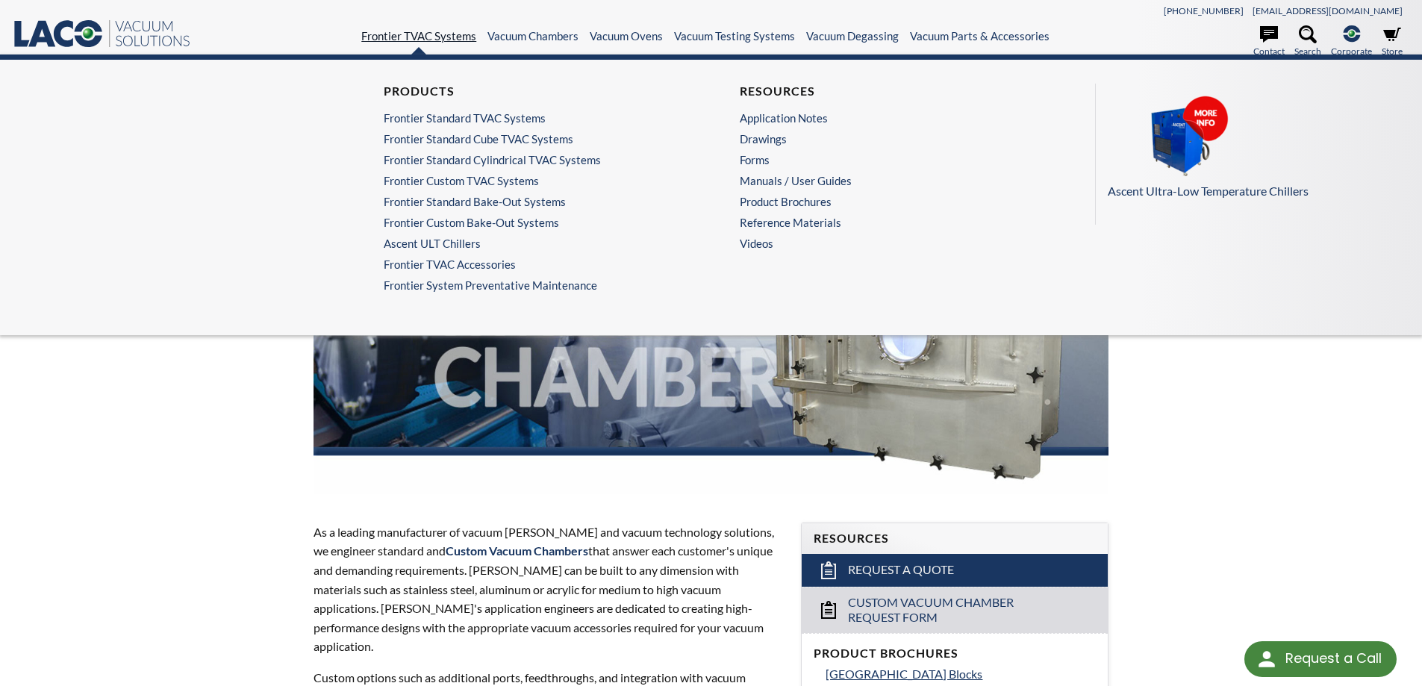
click at [428, 42] on link "Frontier TVAC Systems" at bounding box center [418, 35] width 115 height 13
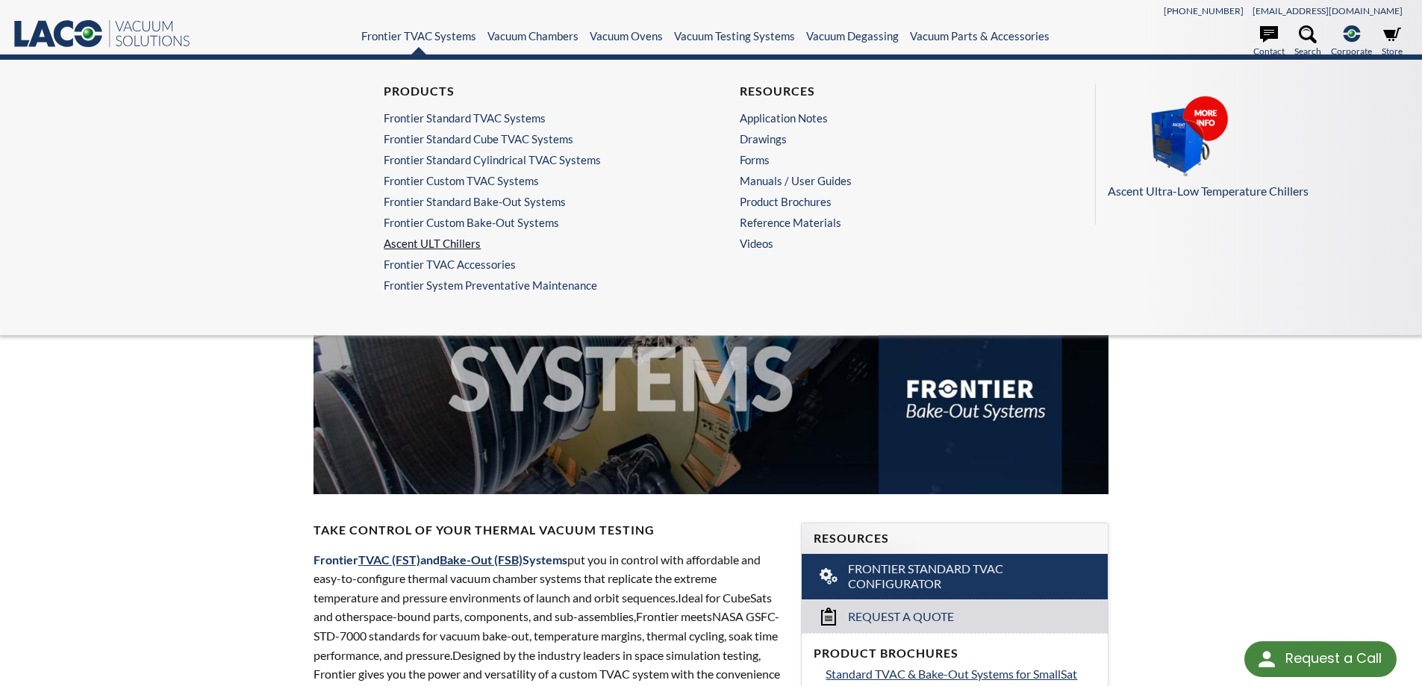
click at [459, 243] on link "Ascent ULT Chillers" at bounding box center [529, 243] width 291 height 13
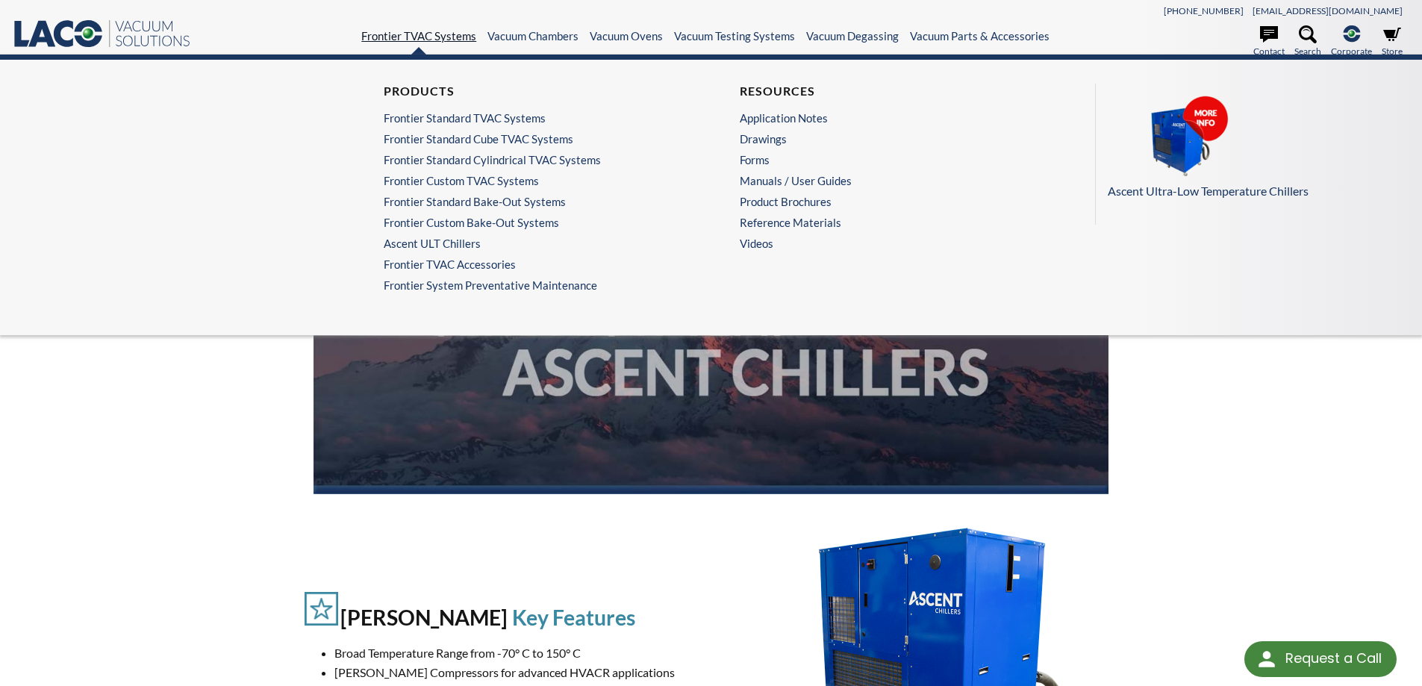
click at [434, 34] on link "Frontier TVAC Systems" at bounding box center [418, 35] width 115 height 13
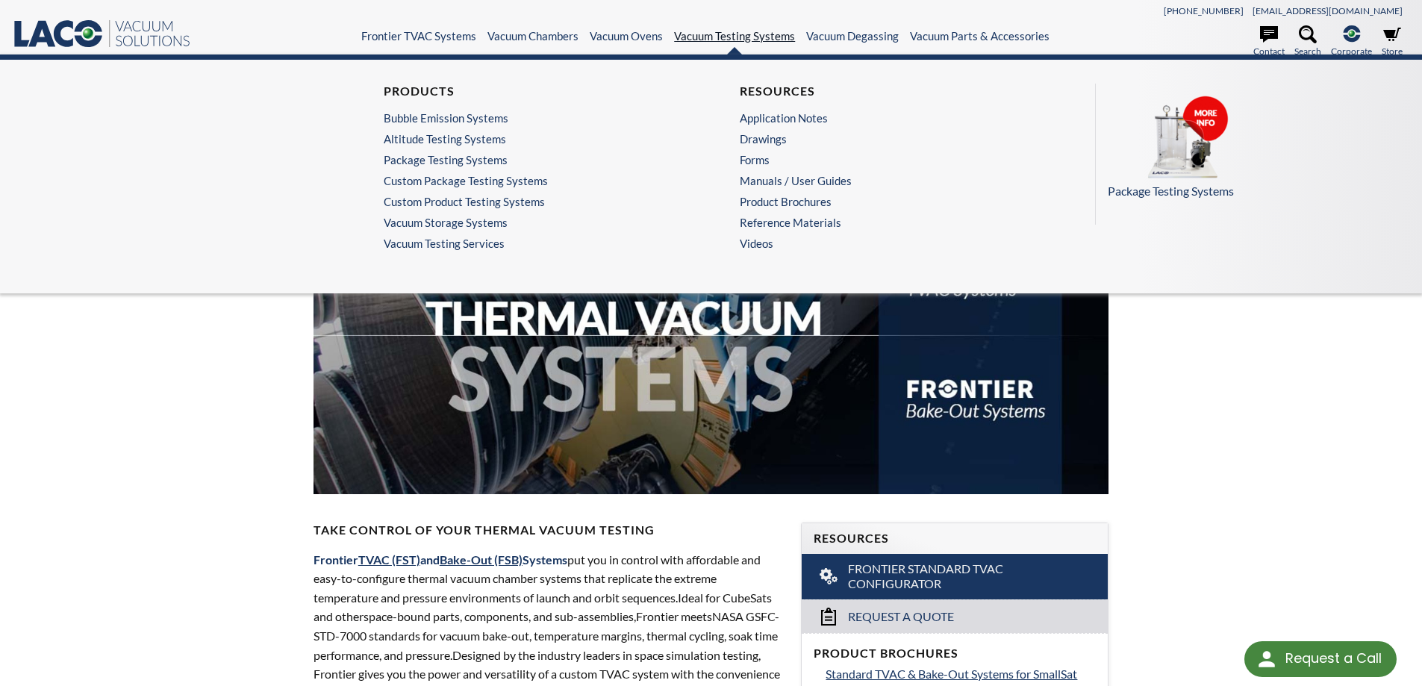
click at [725, 37] on link "Vacuum Testing Systems" at bounding box center [734, 35] width 121 height 13
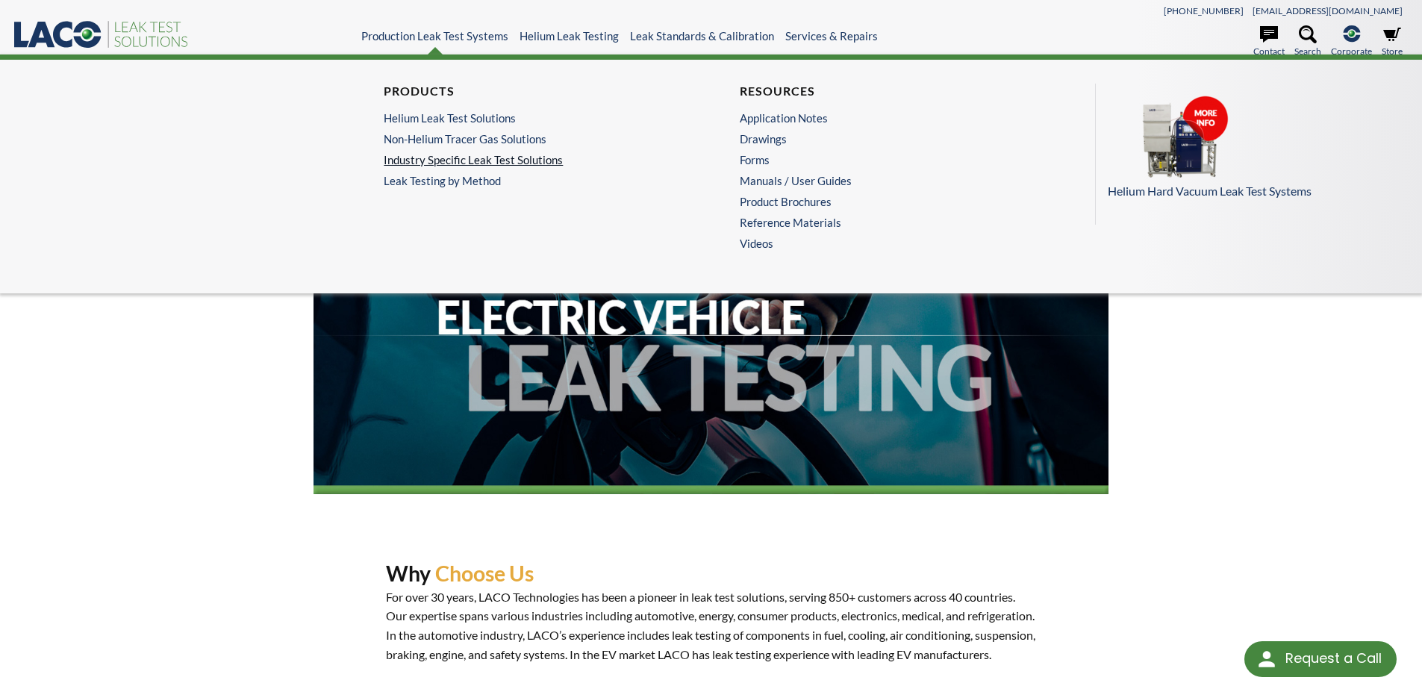
click at [495, 157] on link "Industry Specific Leak Test Solutions" at bounding box center [529, 159] width 291 height 13
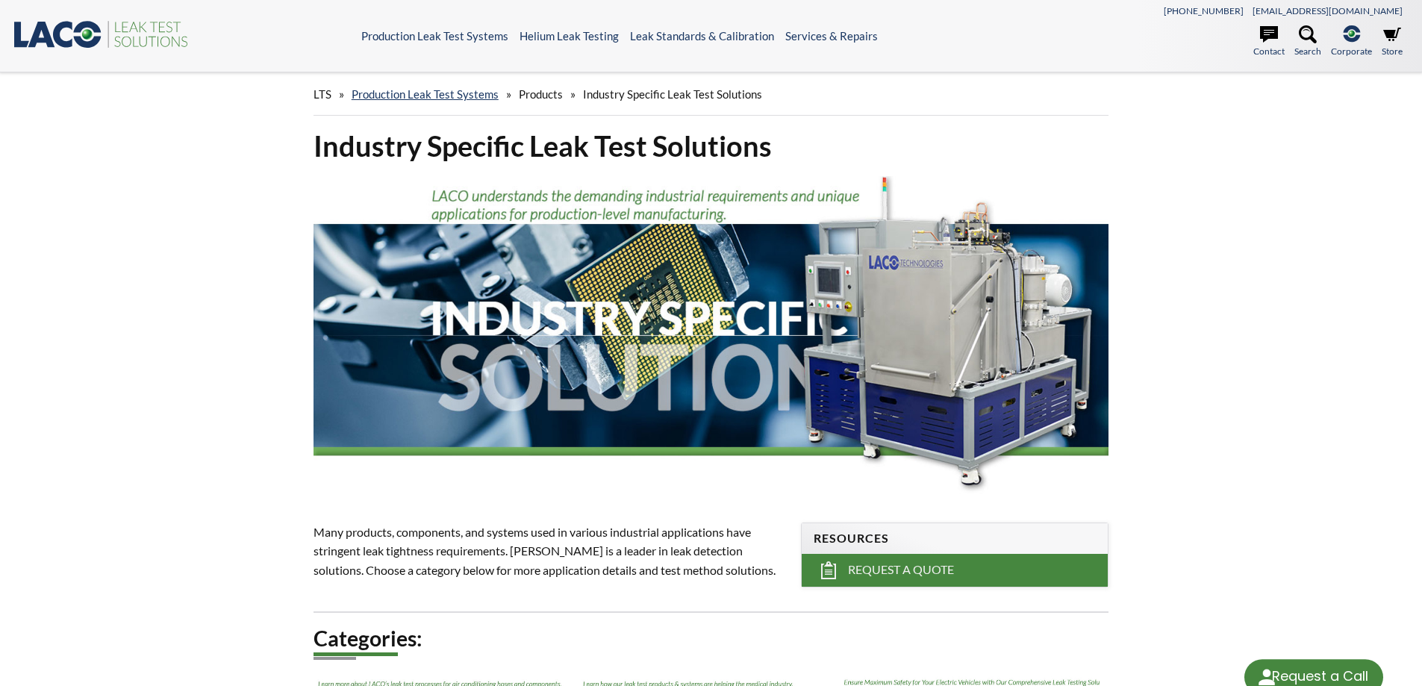
select select "Language Translate Widget"
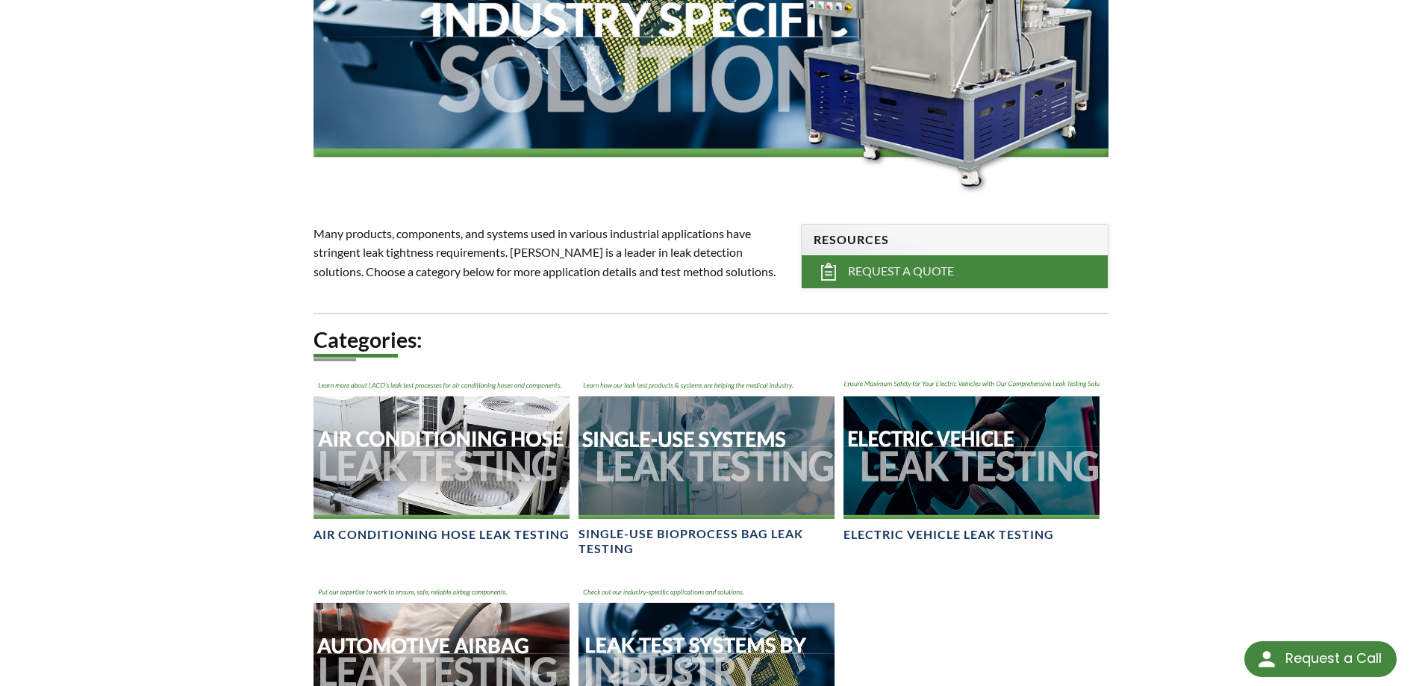
scroll to position [448, 0]
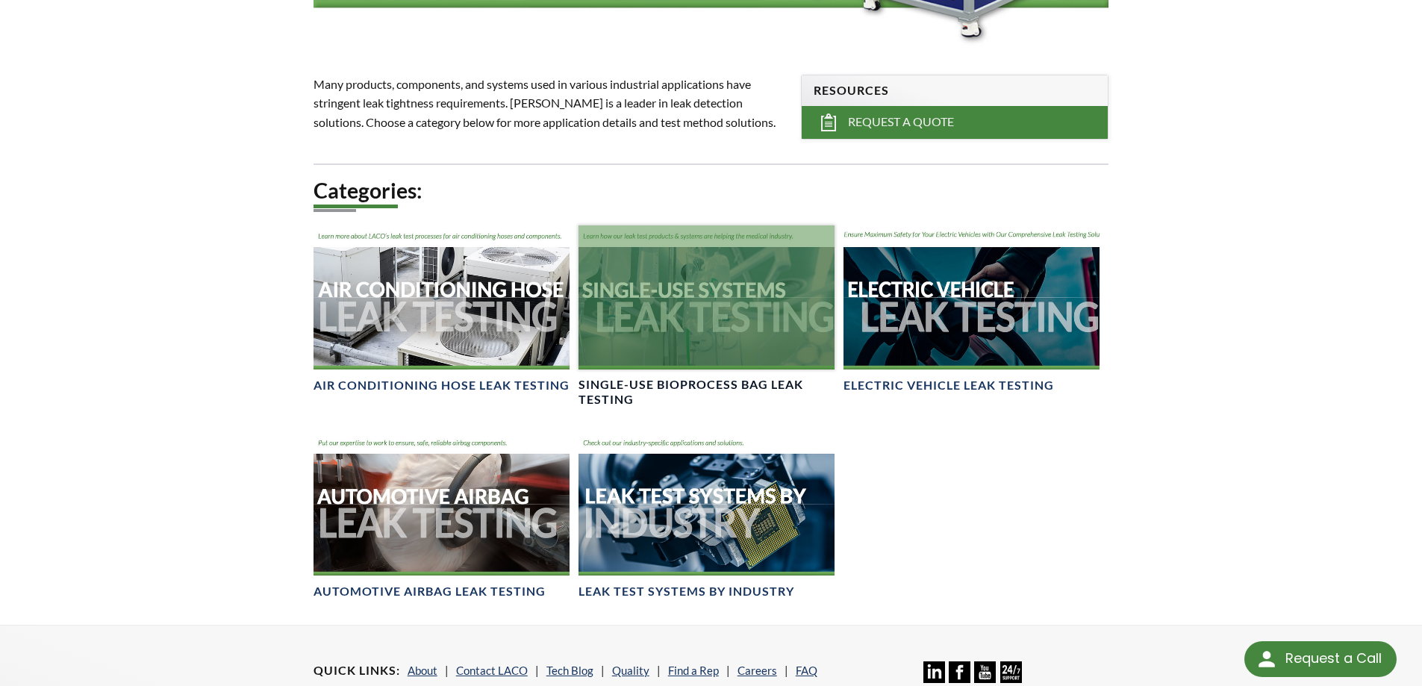
click at [710, 325] on div at bounding box center [706, 297] width 256 height 144
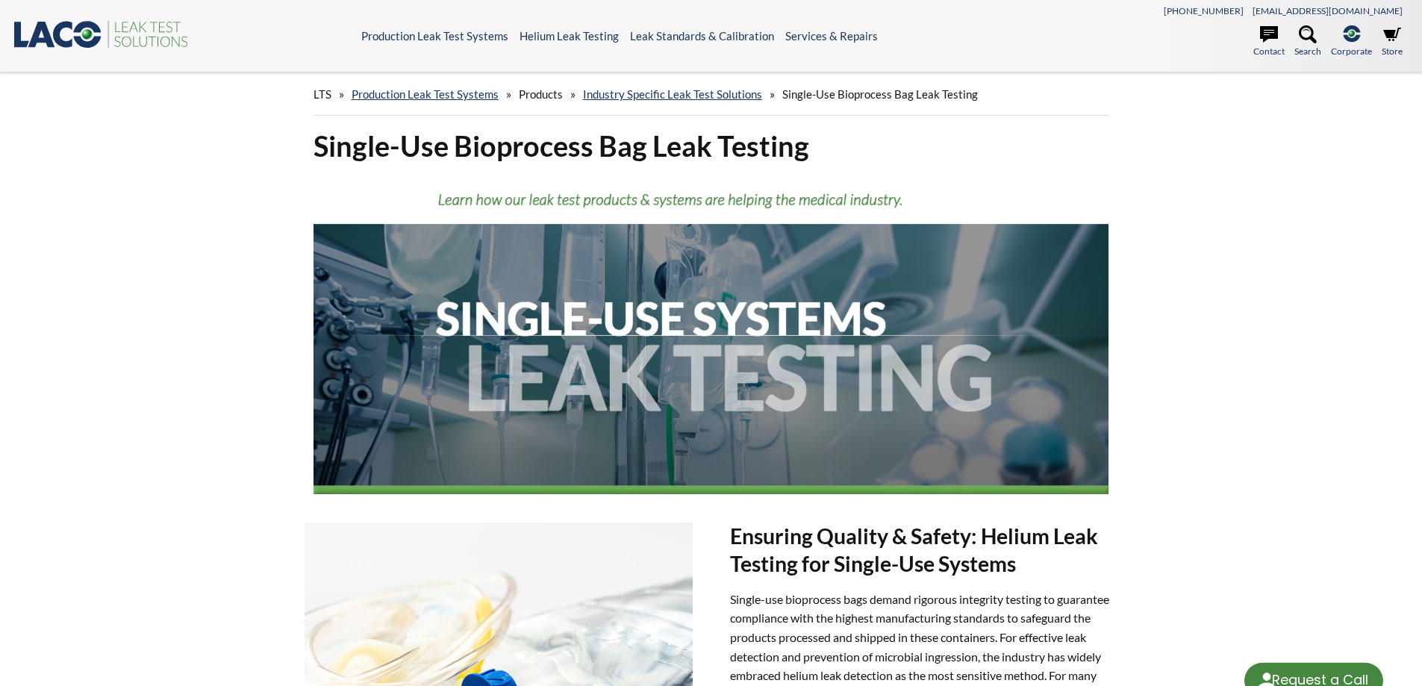
select select "Language Translate Widget"
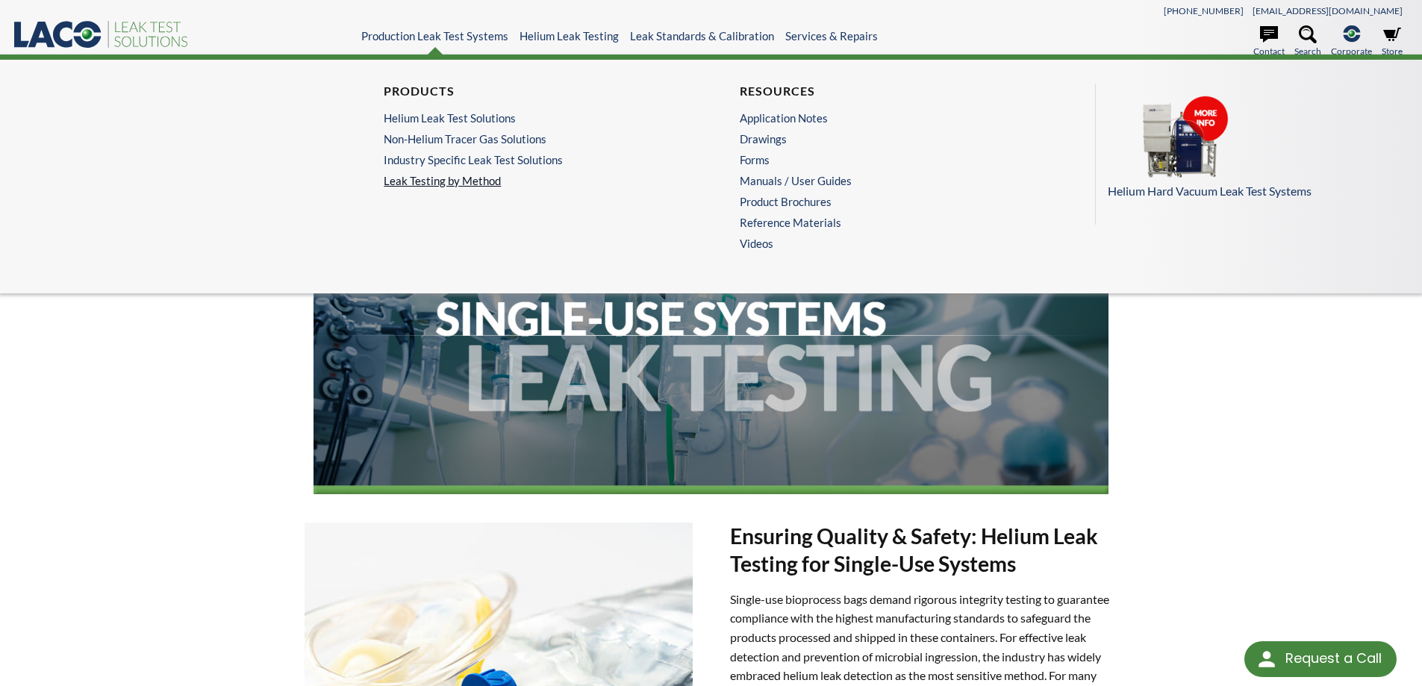
click at [472, 180] on link "Leak Testing by Method" at bounding box center [533, 180] width 298 height 13
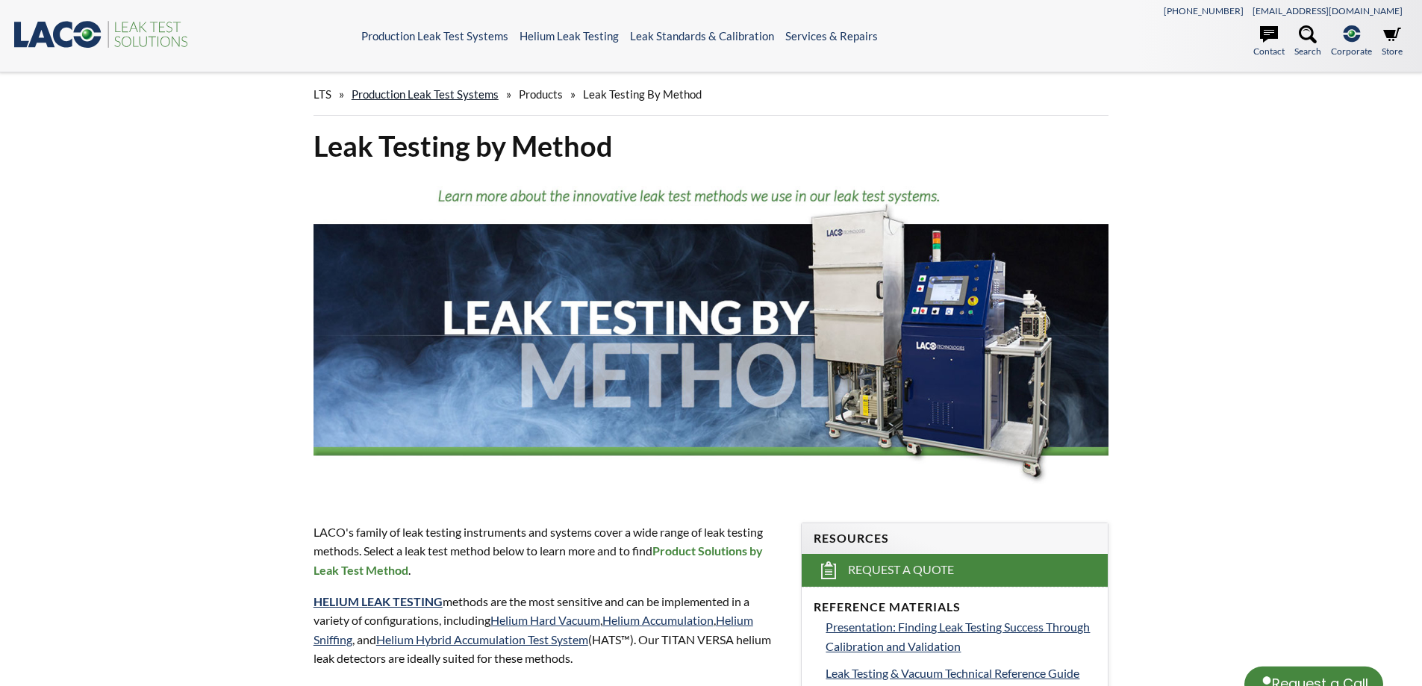
select select "Language Translate Widget"
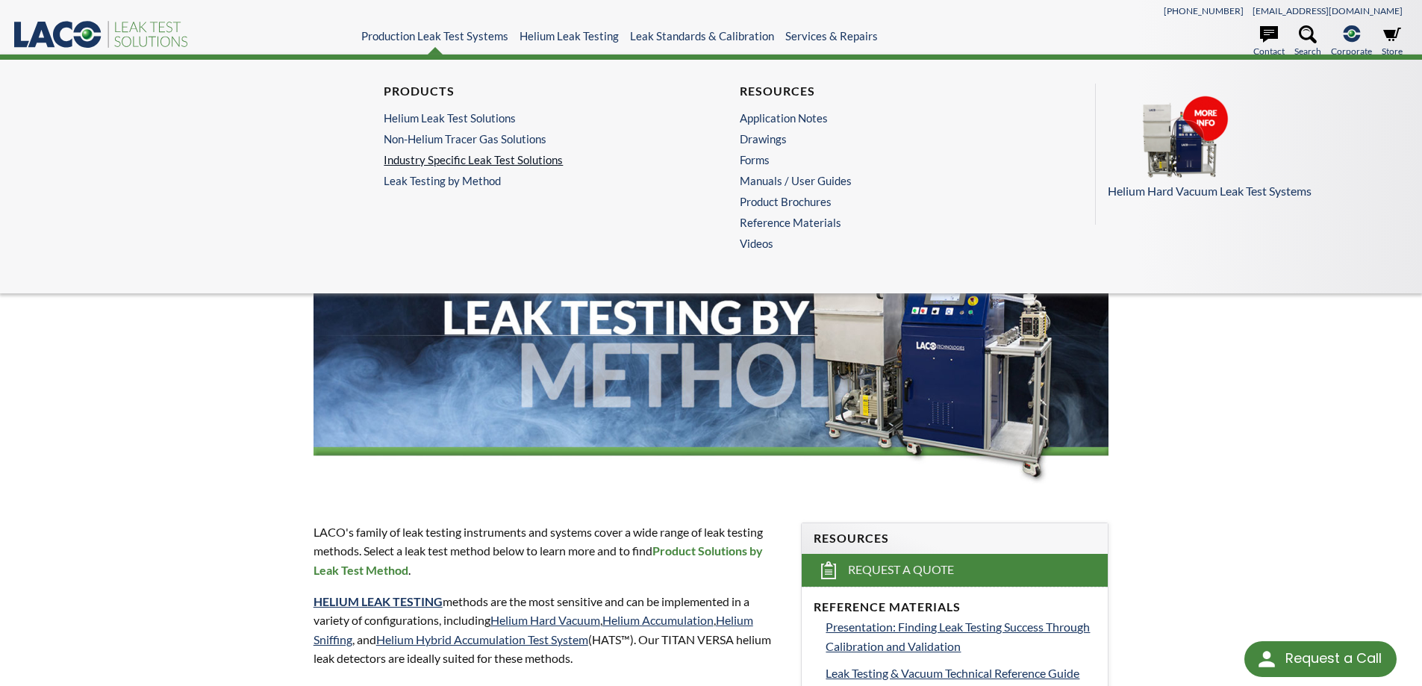
click at [454, 163] on link "Industry Specific Leak Test Solutions" at bounding box center [529, 159] width 291 height 13
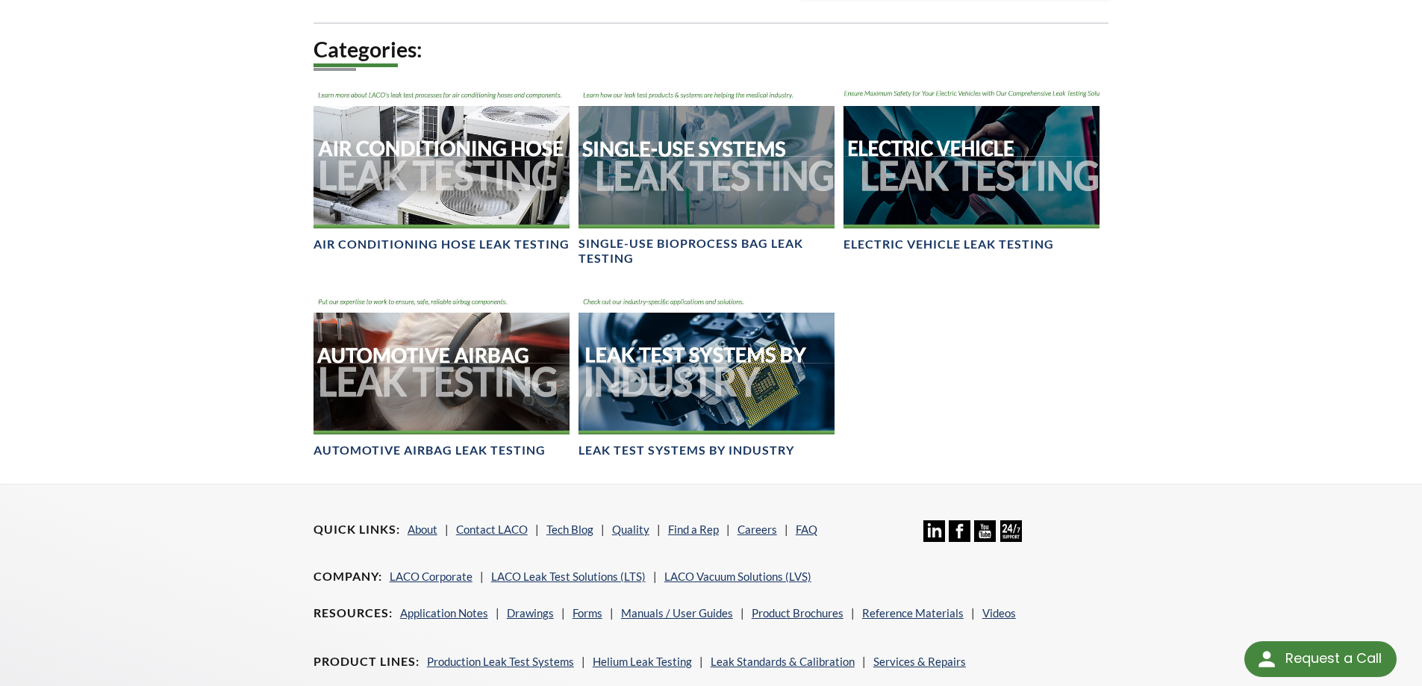
scroll to position [597, 0]
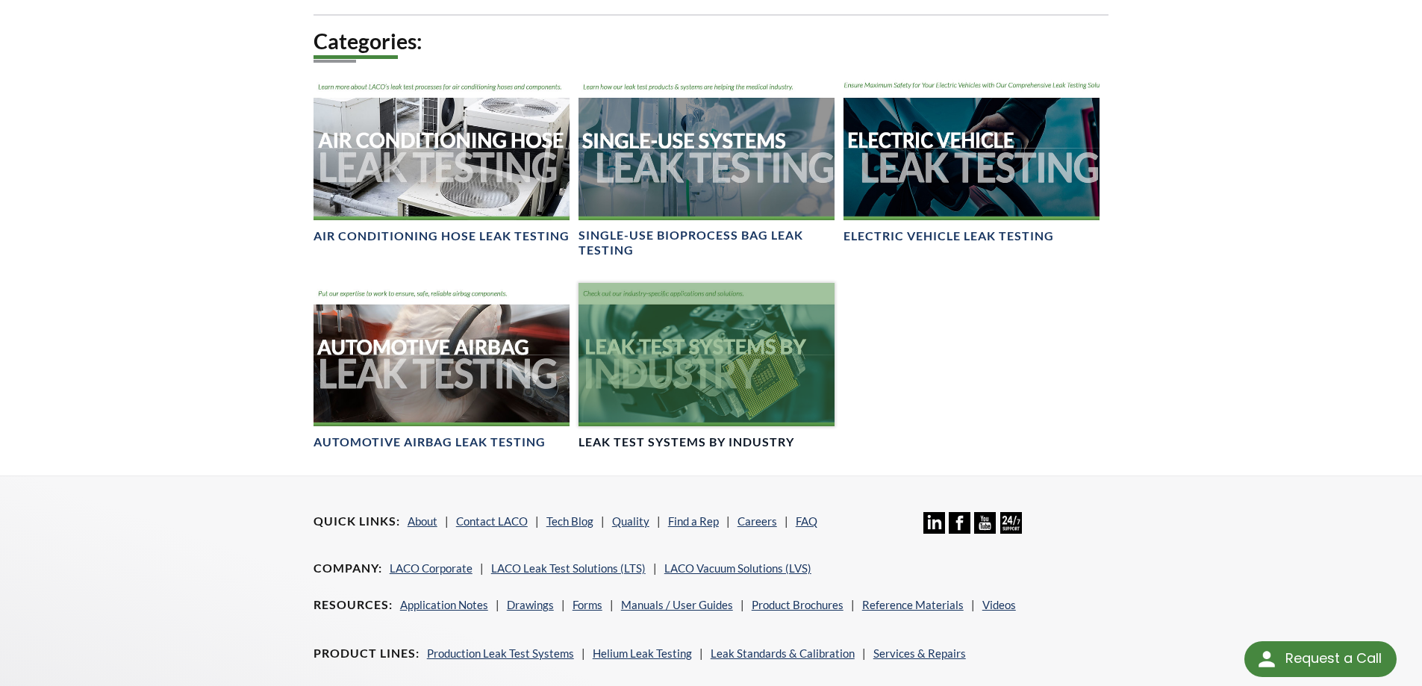
click at [677, 373] on div at bounding box center [706, 355] width 256 height 144
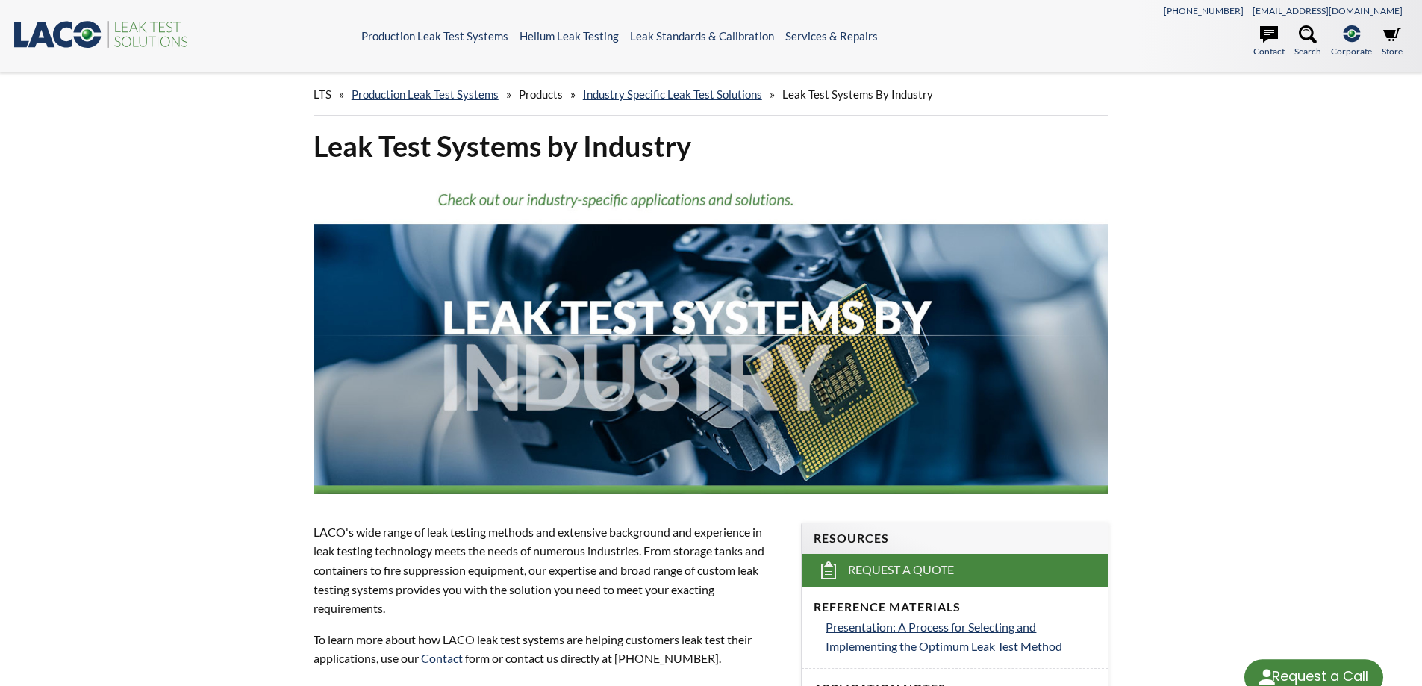
select select "Language Translate Widget"
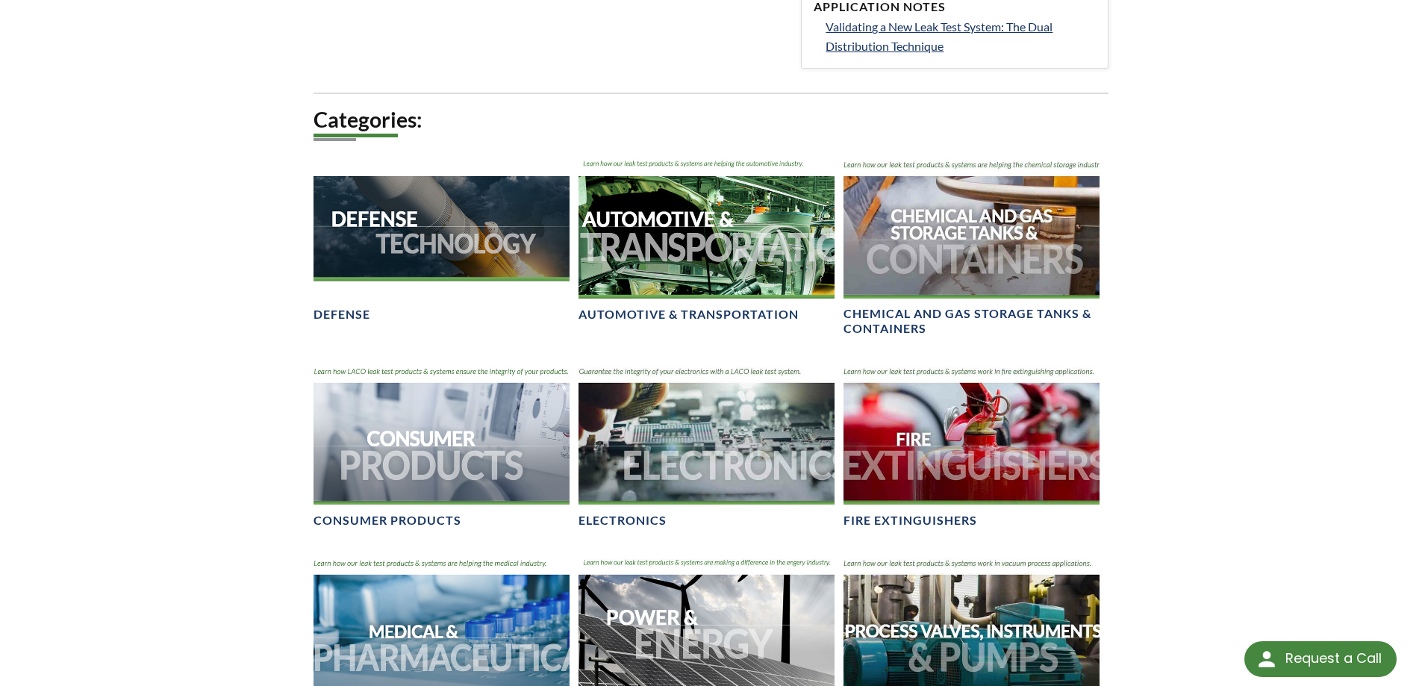
scroll to position [895, 0]
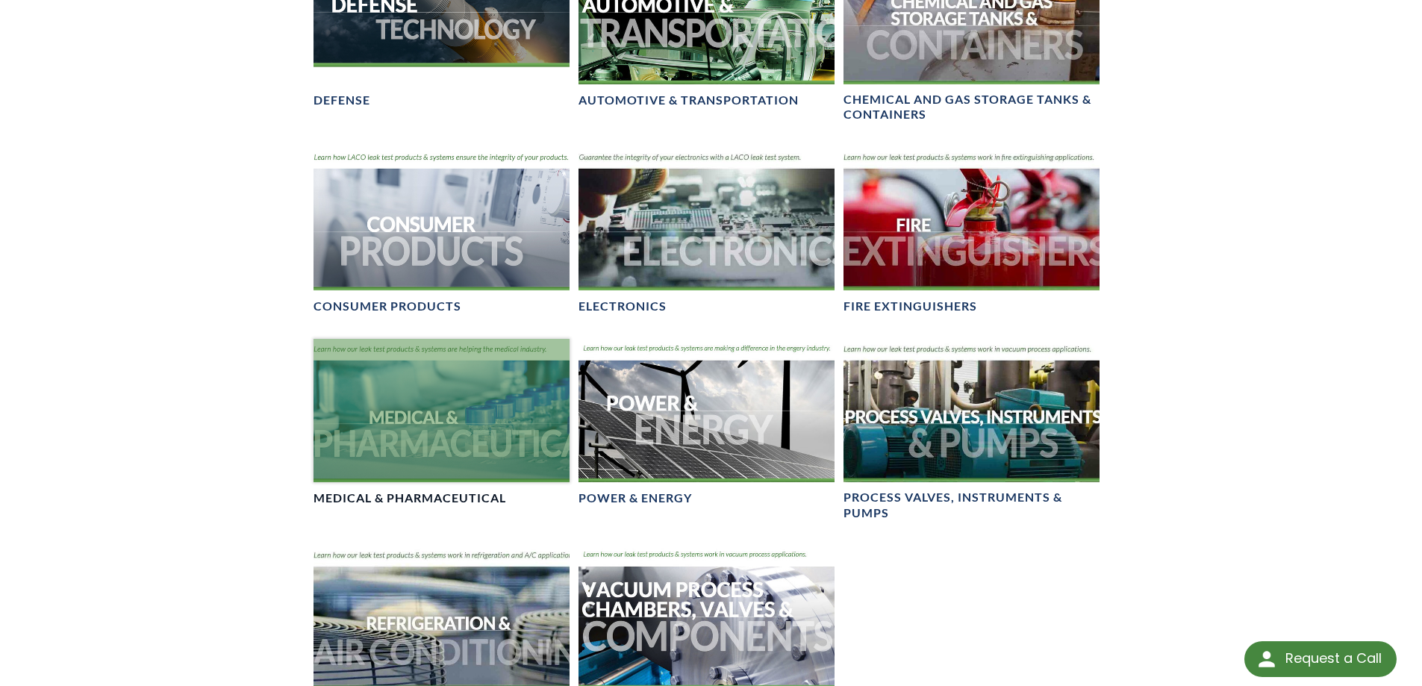
click at [397, 410] on div at bounding box center [441, 411] width 256 height 144
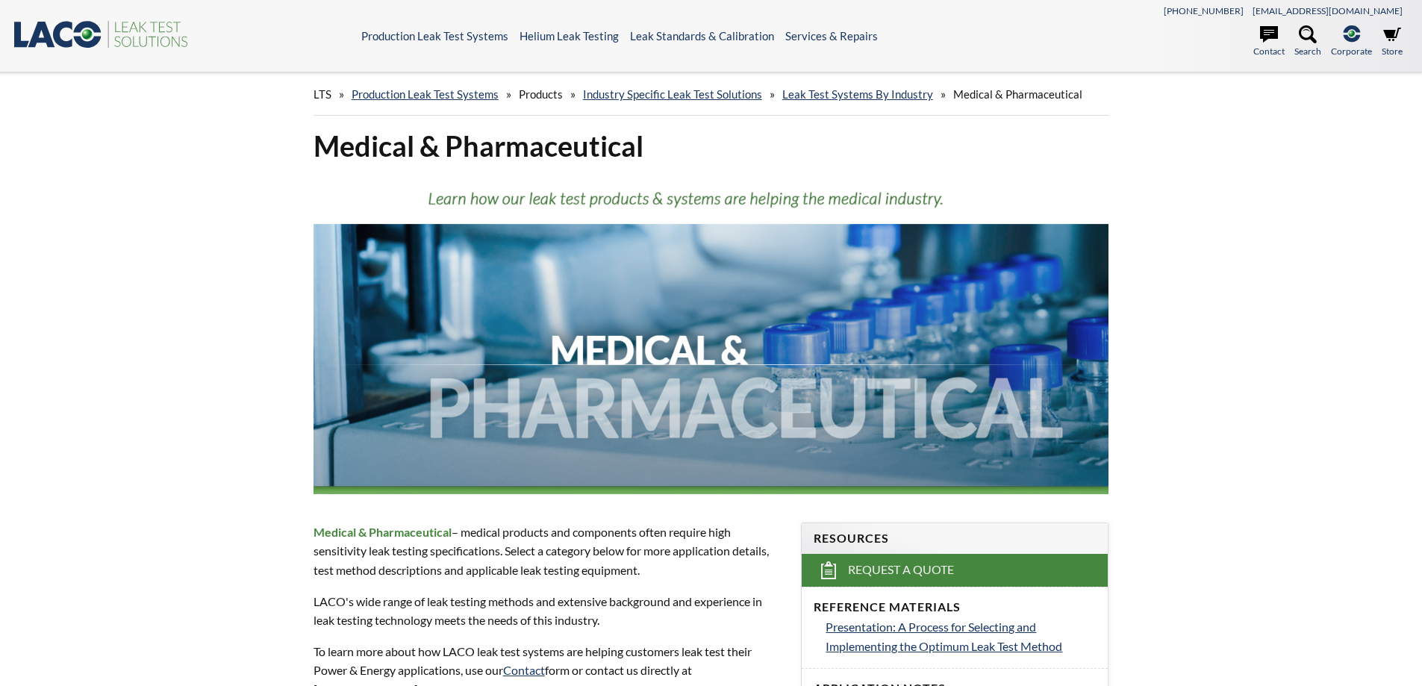
select select "Language Translate Widget"
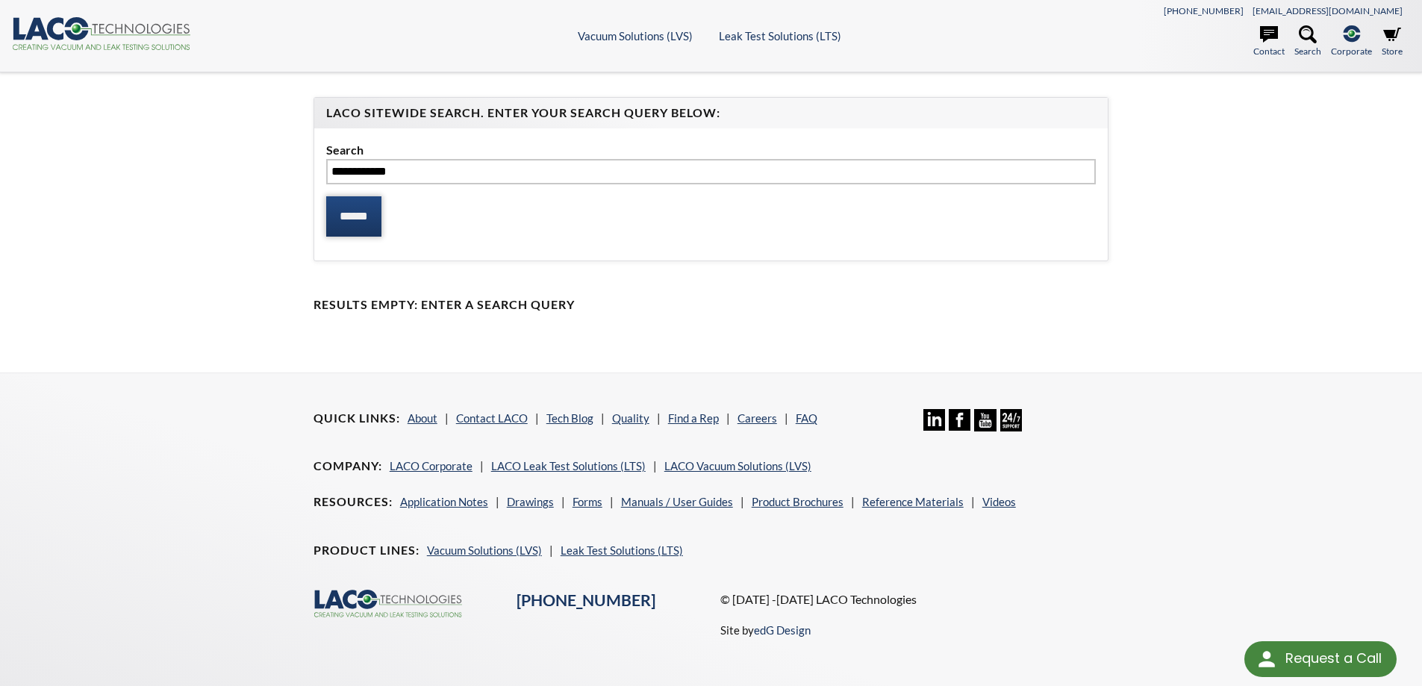
type input "**********"
click at [376, 226] on input "******" at bounding box center [353, 216] width 55 height 40
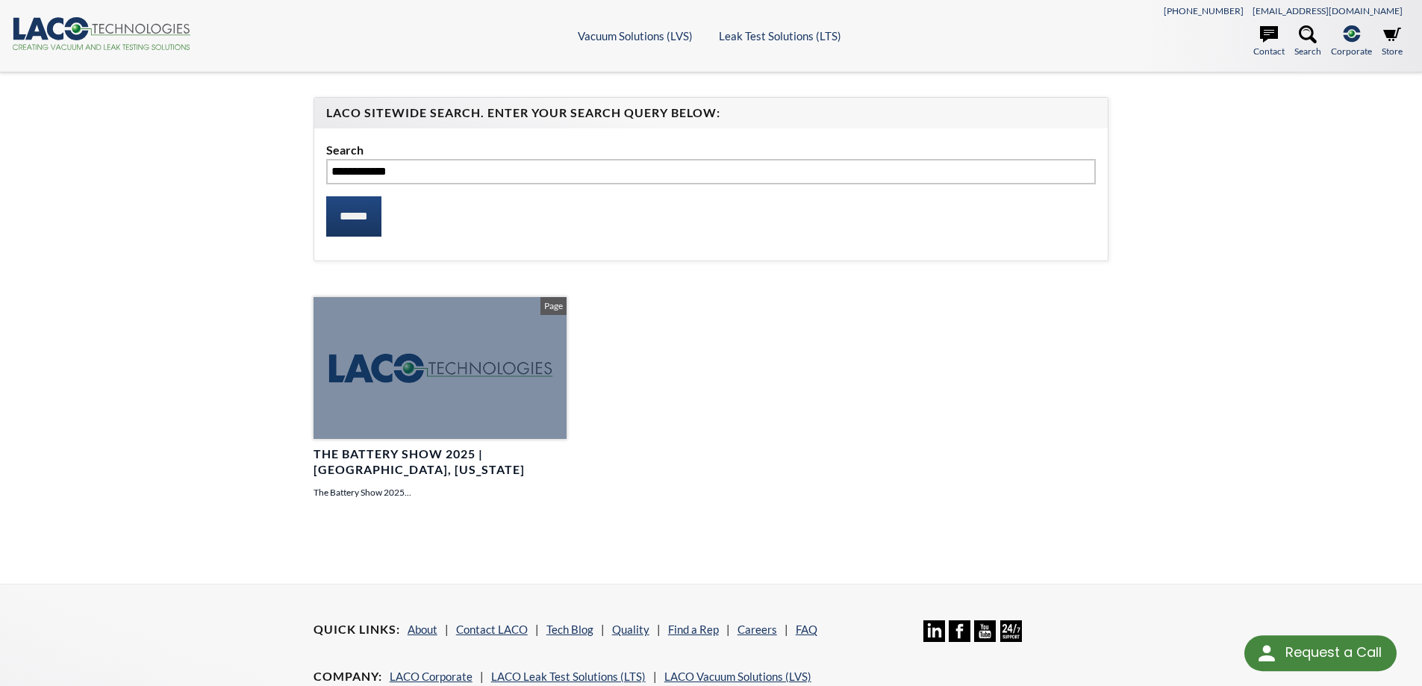
click at [440, 393] on div at bounding box center [439, 368] width 253 height 143
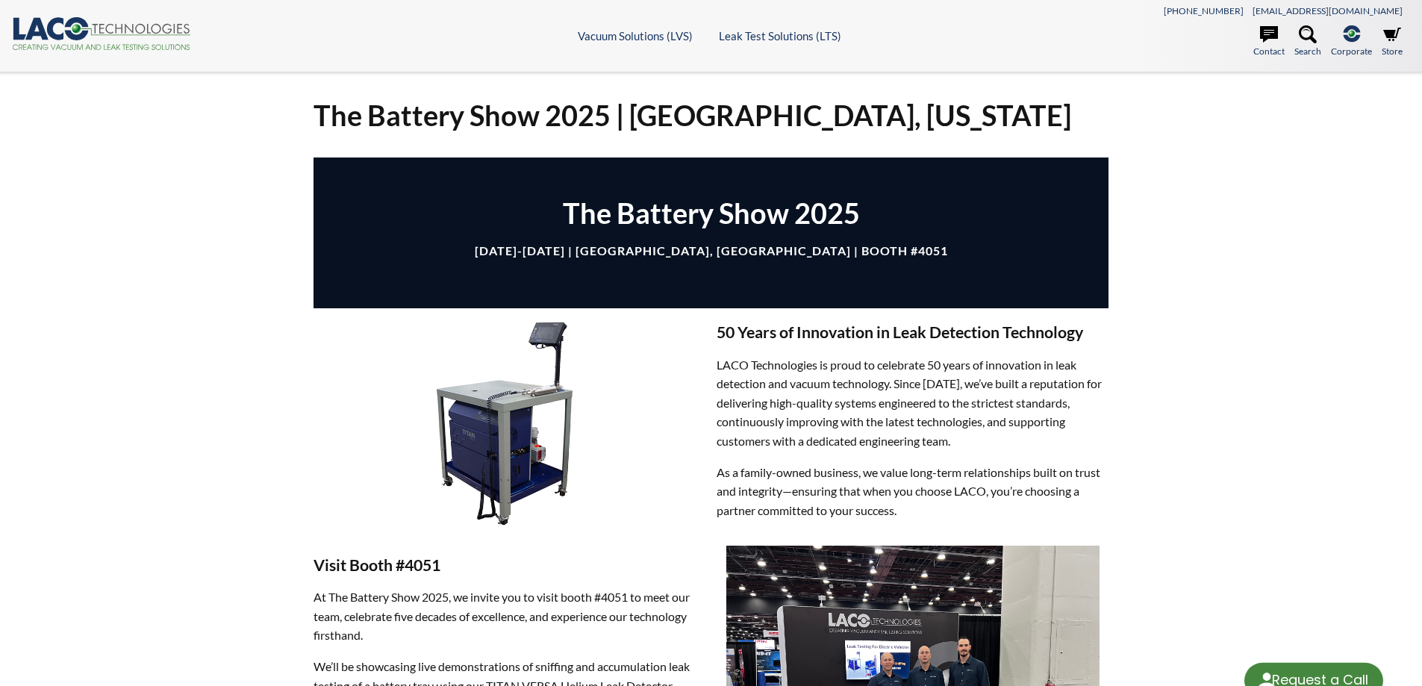
select select "Language Translate Widget"
